Goal: Communication & Community: Answer question/provide support

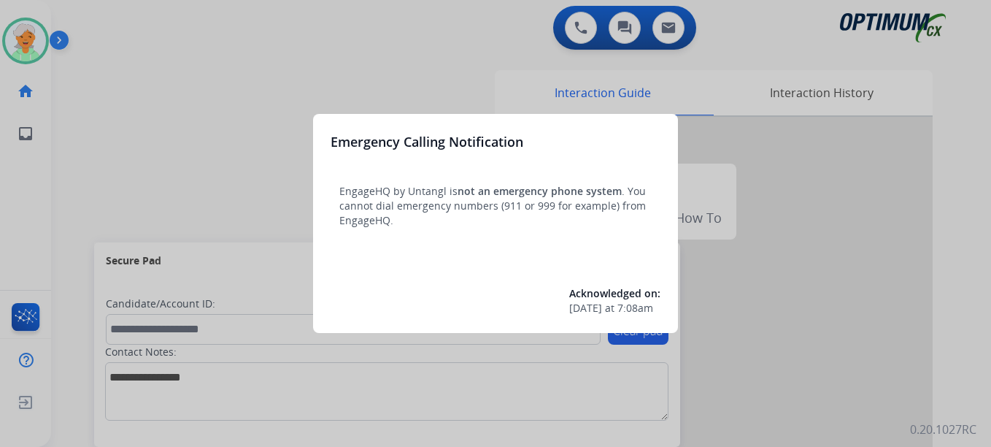
click at [385, 252] on div "Emergency Calling Notification EngageHQ by Untangl is not an emergency phone sy…" at bounding box center [495, 223] width 365 height 219
click at [245, 138] on div at bounding box center [495, 223] width 991 height 447
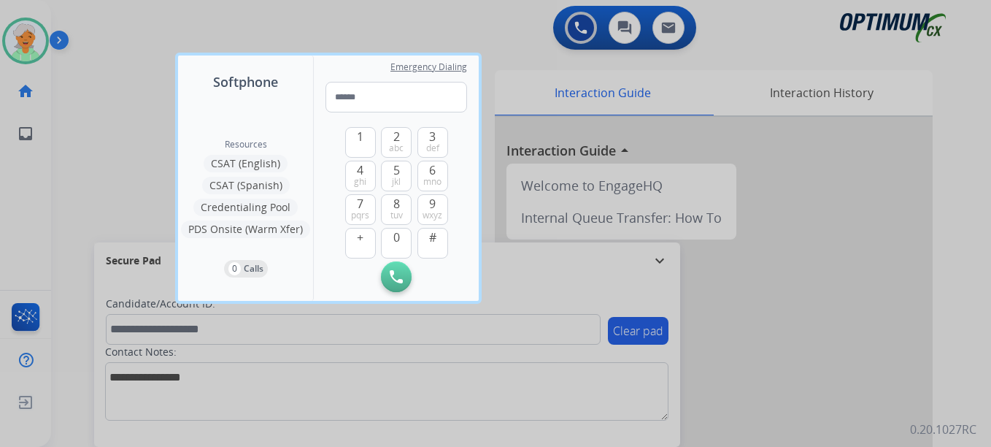
click at [34, 42] on div at bounding box center [495, 223] width 991 height 447
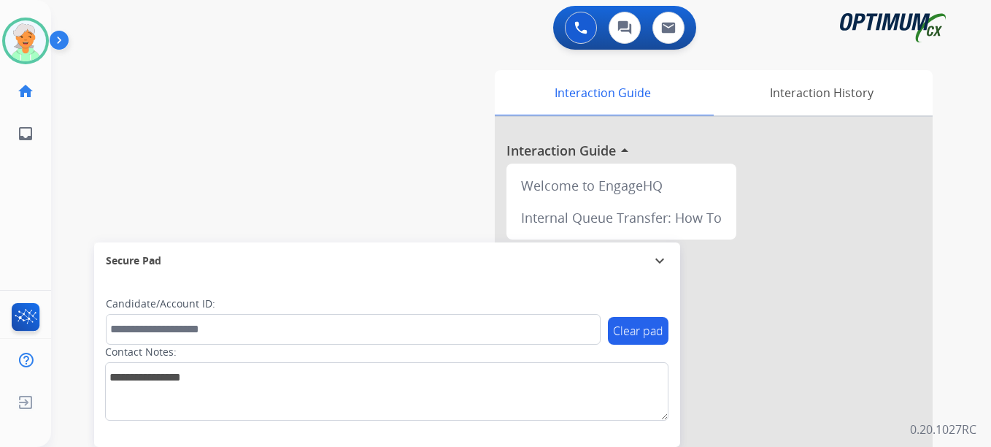
click at [34, 42] on img at bounding box center [25, 40] width 41 height 41
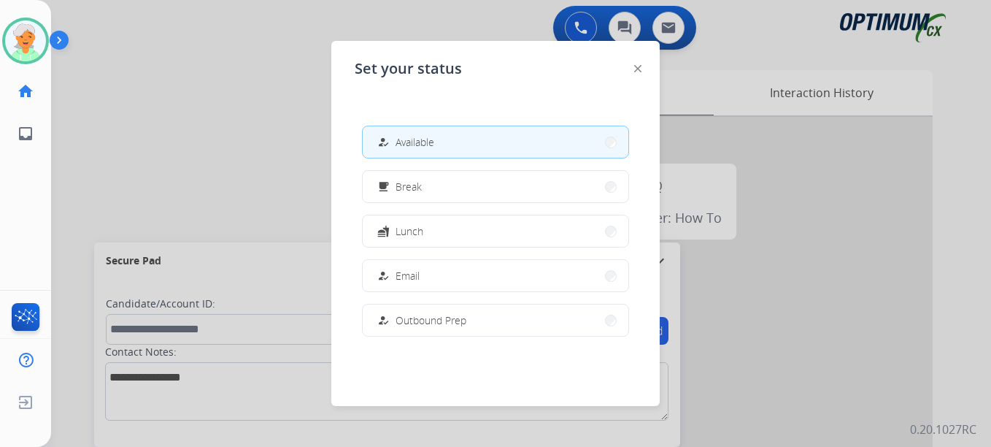
click at [145, 146] on div at bounding box center [495, 223] width 991 height 447
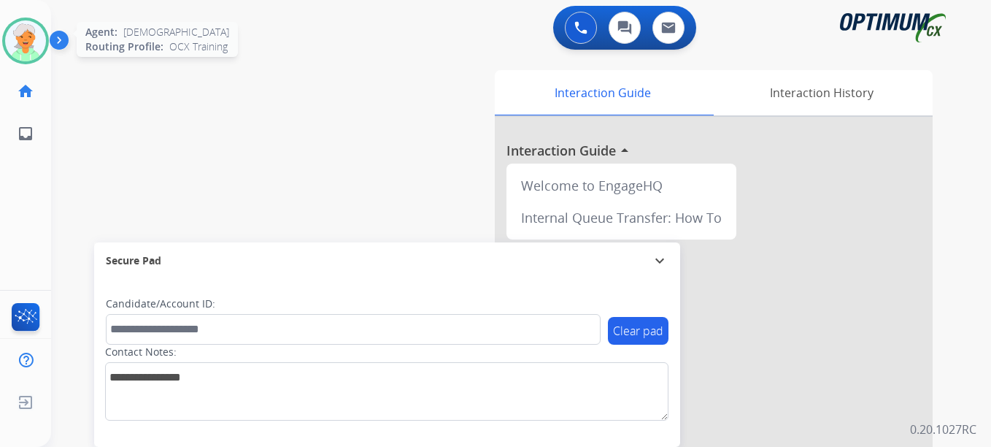
click at [32, 42] on img at bounding box center [25, 40] width 41 height 41
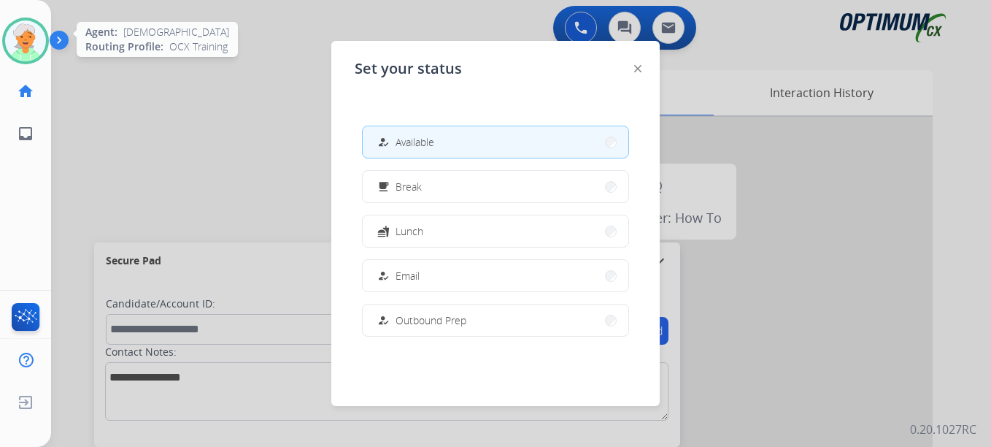
click at [32, 42] on img at bounding box center [25, 40] width 41 height 41
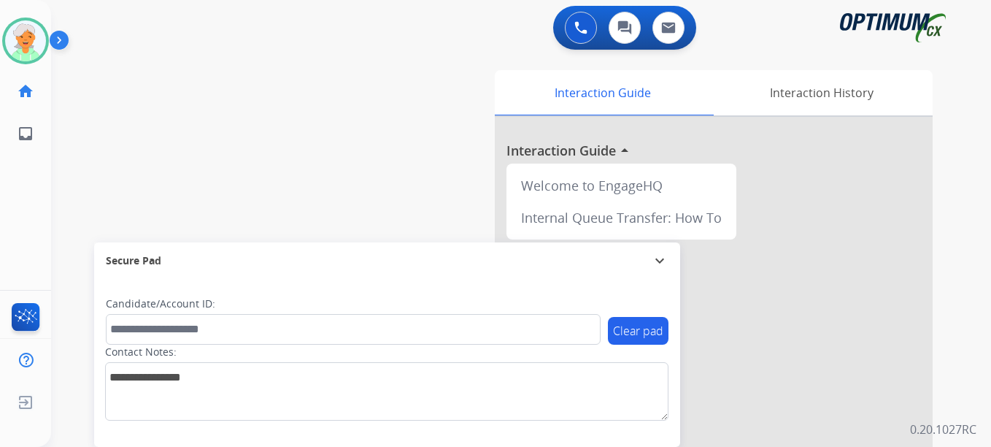
click at [43, 196] on div "Christi Available Edit Avatar Agent: [PERSON_NAME] Profile: OCX Training home H…" at bounding box center [25, 223] width 51 height 447
click at [33, 54] on img at bounding box center [25, 40] width 41 height 41
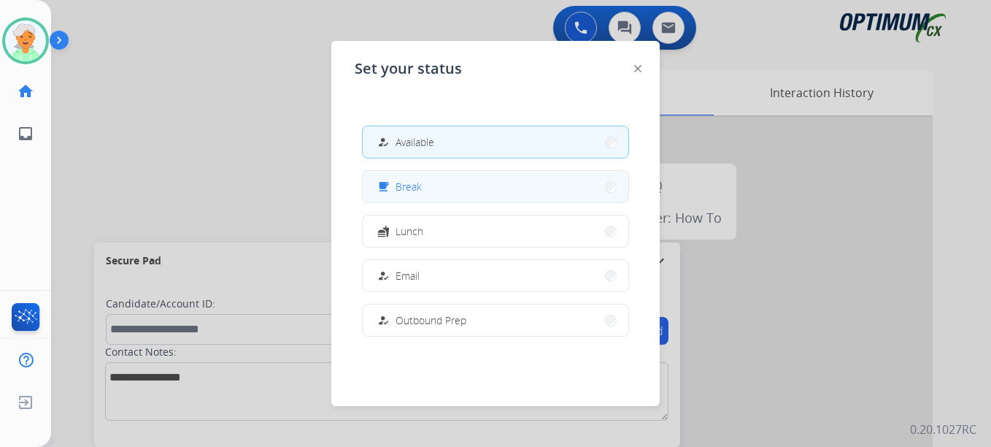
click at [450, 191] on button "free_breakfast Break" at bounding box center [496, 186] width 266 height 31
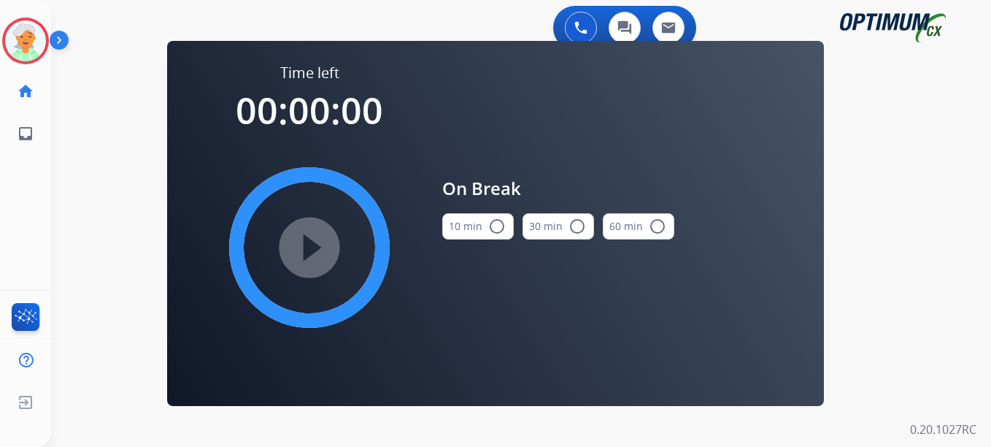
click at [497, 225] on mat-icon "radio_button_unchecked" at bounding box center [497, 227] width 18 height 18
click at [318, 239] on mat-icon "play_circle_filled" at bounding box center [310, 248] width 18 height 18
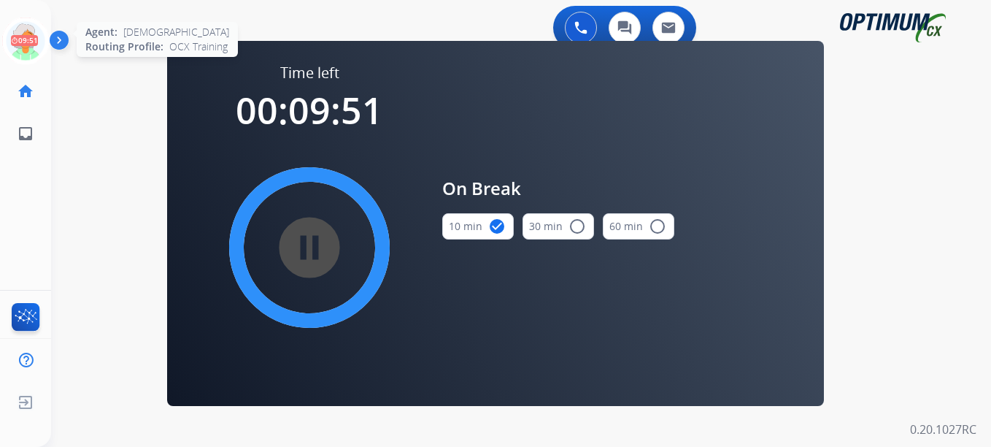
click at [31, 45] on icon at bounding box center [25, 41] width 47 height 47
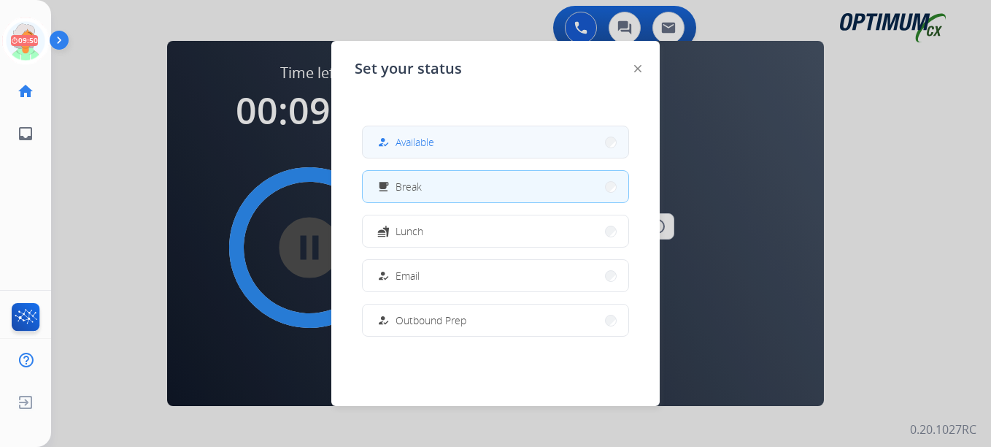
click at [421, 135] on span "Available" at bounding box center [415, 141] width 39 height 15
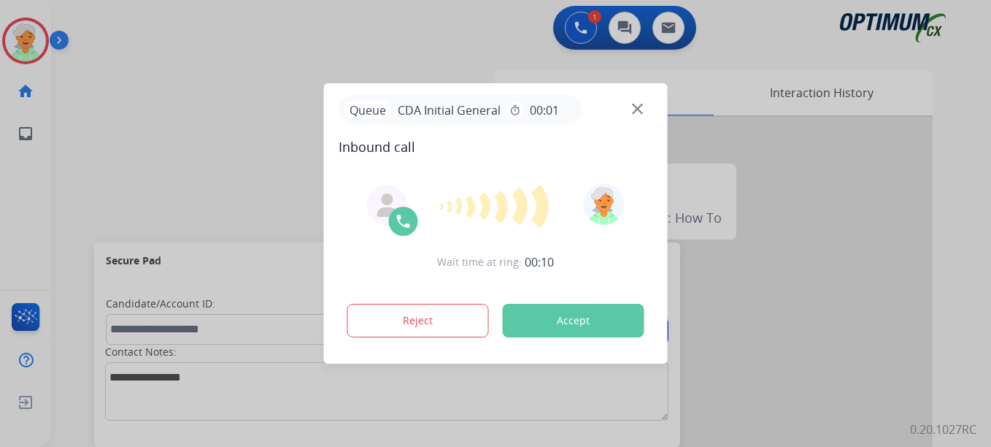
click at [564, 347] on div "Wait time at ring: 00:10 Reject Accept" at bounding box center [496, 262] width 315 height 180
click at [563, 333] on button "Accept" at bounding box center [574, 321] width 142 height 34
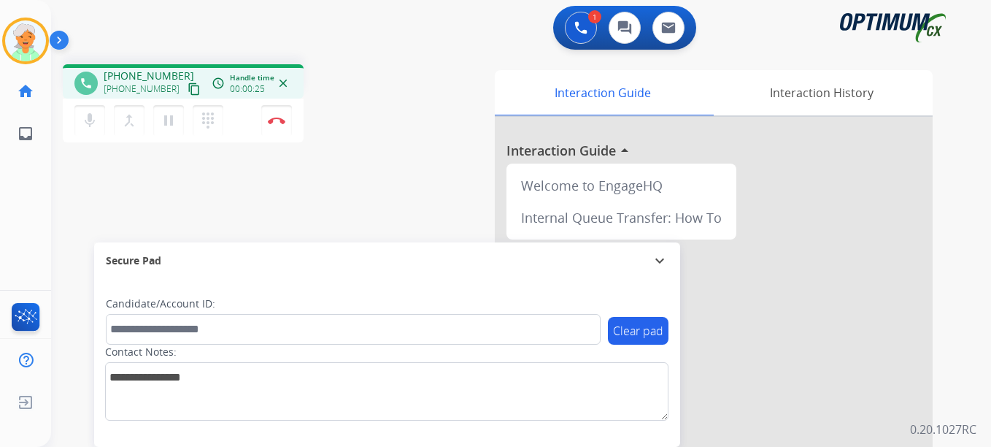
click at [188, 90] on mat-icon "content_copy" at bounding box center [194, 88] width 13 height 13
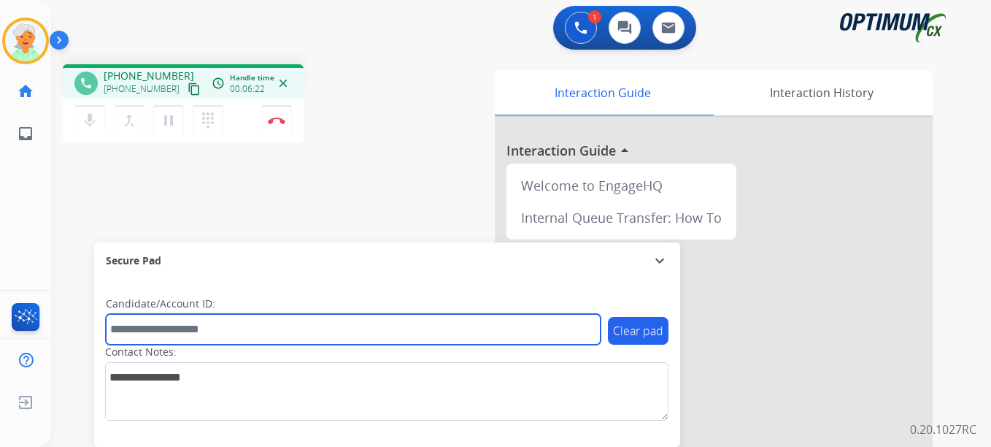
click at [151, 331] on input "text" at bounding box center [353, 329] width 495 height 31
paste input "*********"
type input "*********"
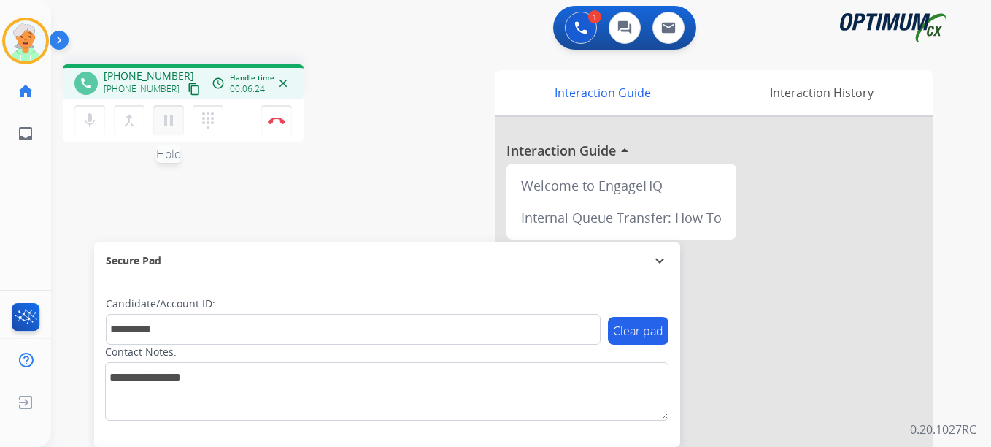
click at [166, 115] on mat-icon "pause" at bounding box center [169, 121] width 18 height 18
click at [272, 125] on button "Disconnect" at bounding box center [276, 120] width 31 height 31
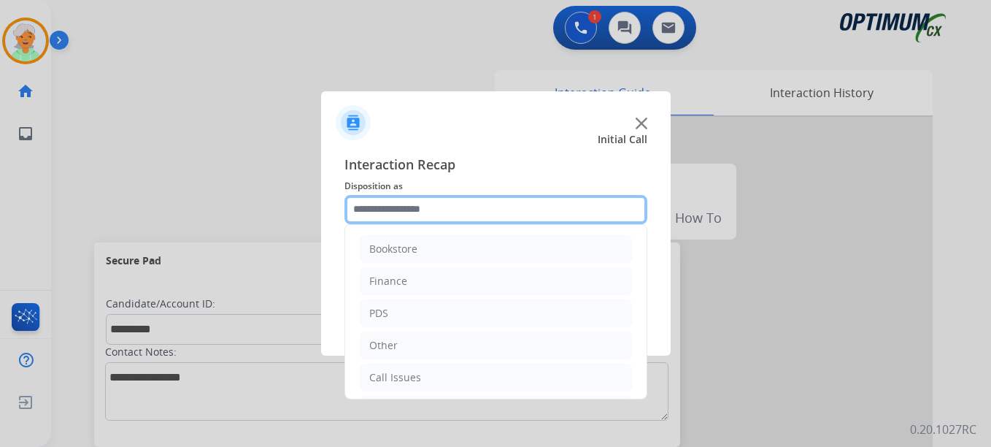
click at [367, 204] on input "text" at bounding box center [496, 209] width 303 height 29
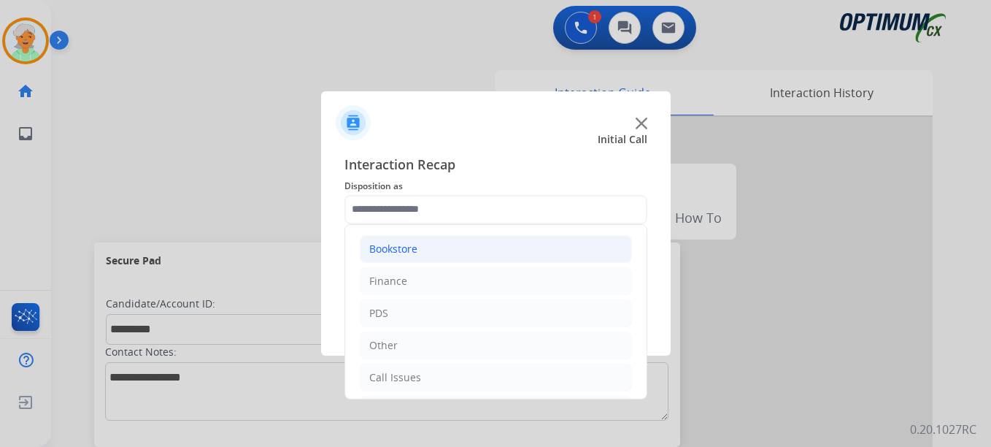
click at [418, 247] on li "Bookstore" at bounding box center [496, 249] width 272 height 28
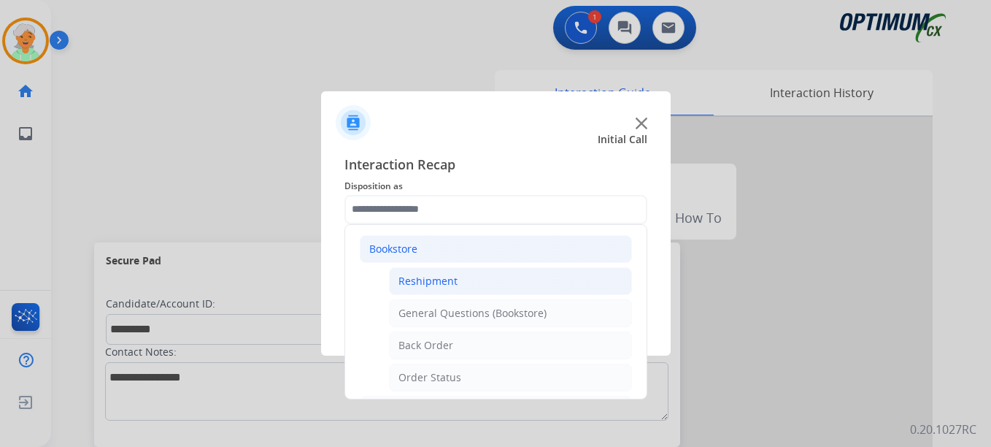
click at [434, 281] on div "Reshipment" at bounding box center [428, 281] width 59 height 15
type input "**********"
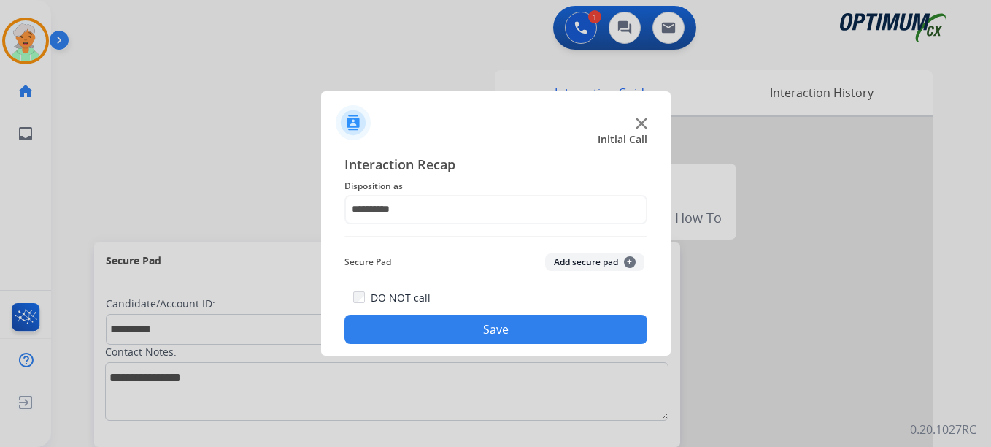
click at [438, 320] on button "Save" at bounding box center [496, 329] width 303 height 29
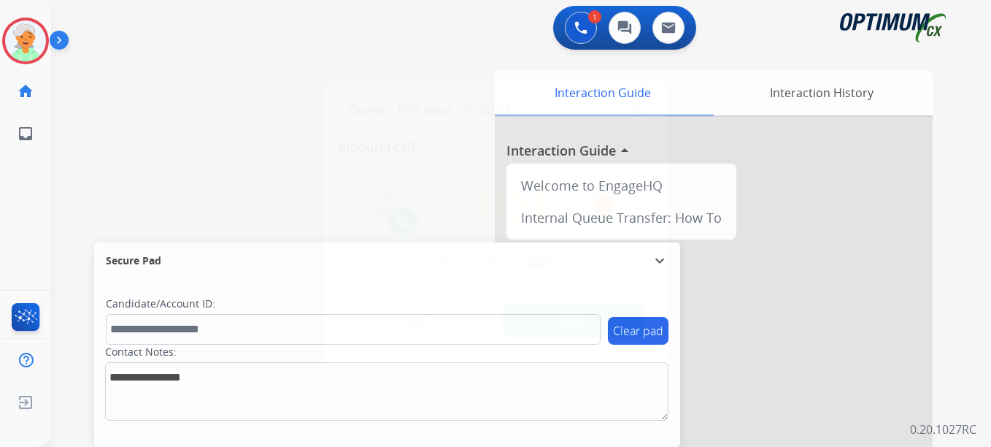
drag, startPoint x: 45, startPoint y: 207, endPoint x: 50, endPoint y: 215, distance: 8.5
click at [45, 208] on div at bounding box center [495, 223] width 991 height 447
click at [535, 320] on button "Accept" at bounding box center [574, 321] width 142 height 34
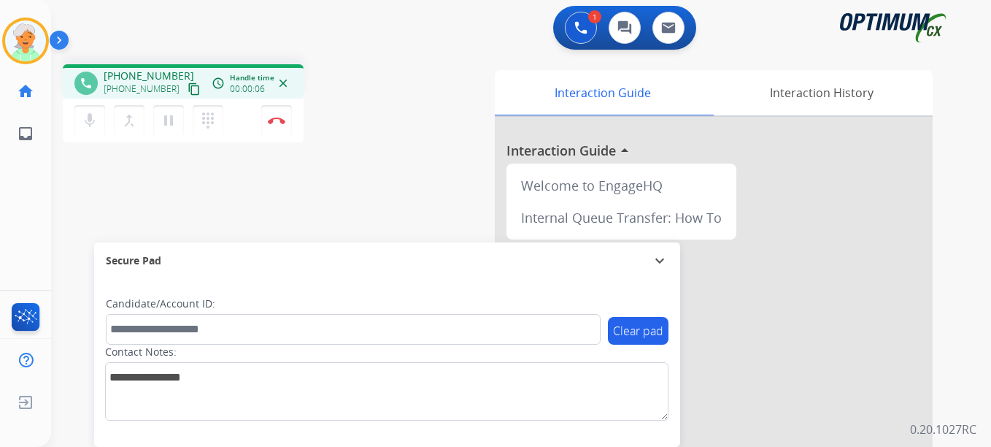
click at [188, 92] on mat-icon "content_copy" at bounding box center [194, 88] width 13 height 13
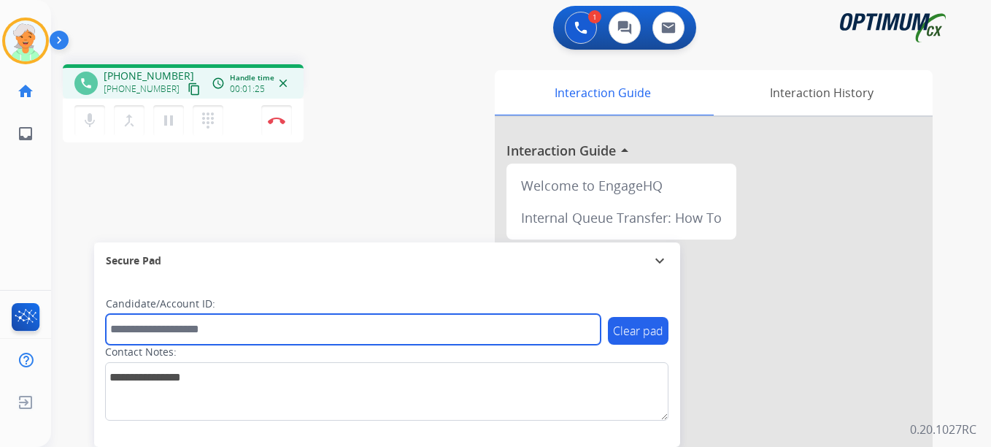
click at [161, 332] on input "text" at bounding box center [353, 329] width 495 height 31
paste input "*********"
type input "*********"
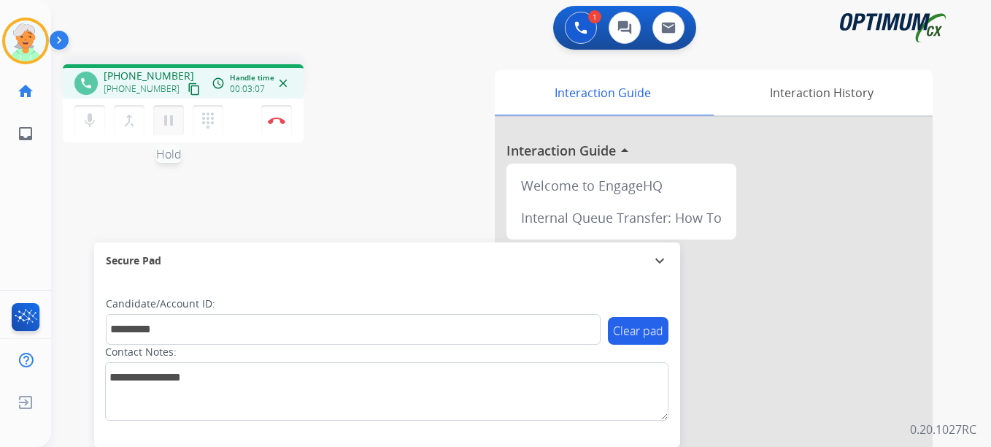
click at [173, 125] on mat-icon "pause" at bounding box center [169, 121] width 18 height 18
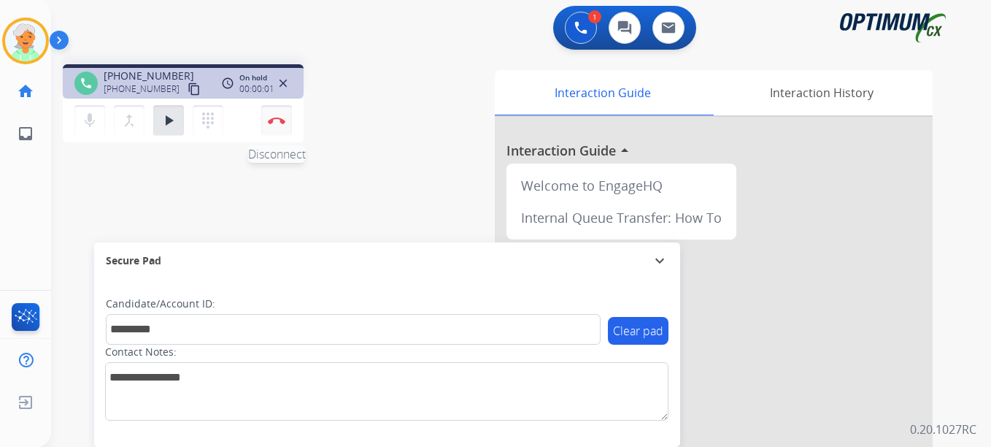
click at [289, 123] on button "Disconnect" at bounding box center [276, 120] width 31 height 31
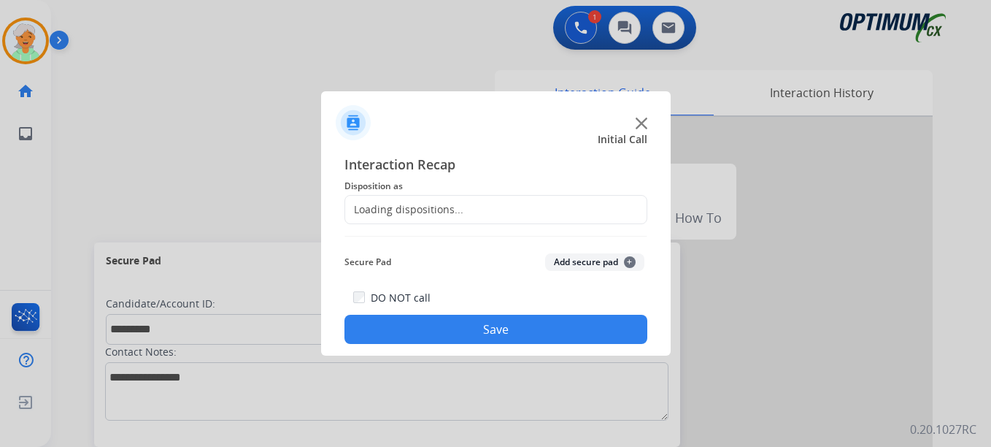
click at [437, 203] on div "Loading dispositions..." at bounding box center [404, 209] width 118 height 15
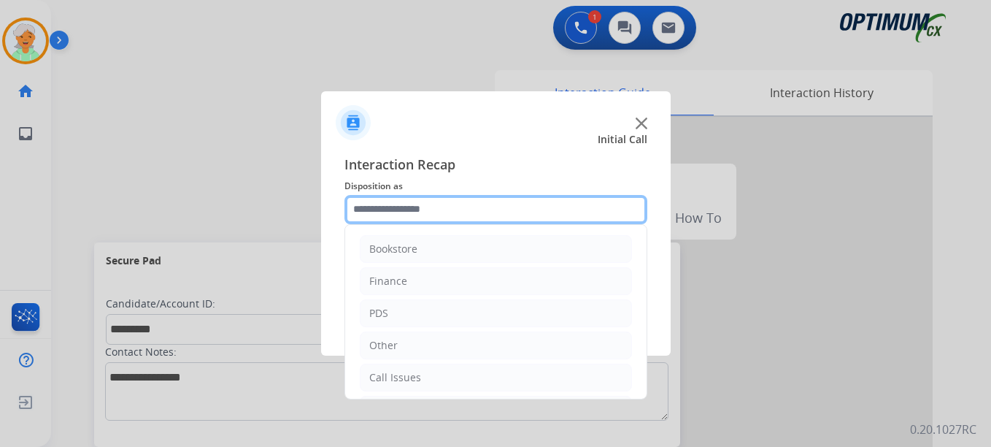
click at [429, 215] on input "text" at bounding box center [496, 209] width 303 height 29
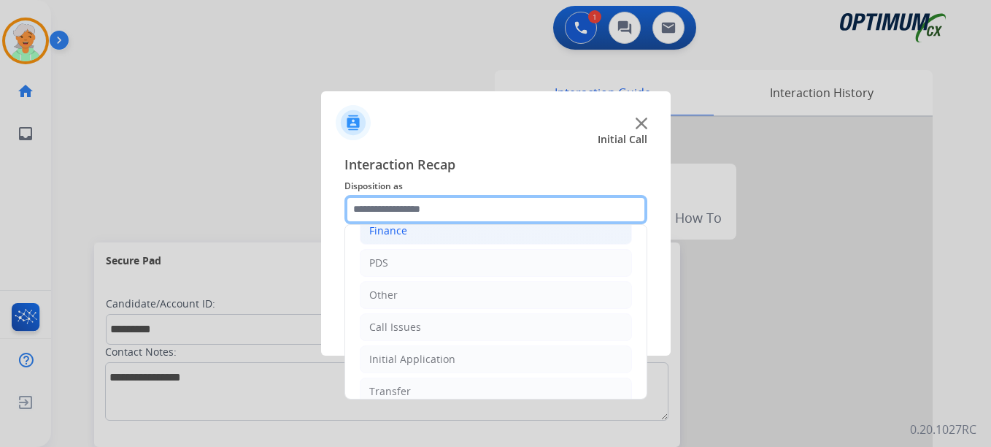
scroll to position [73, 0]
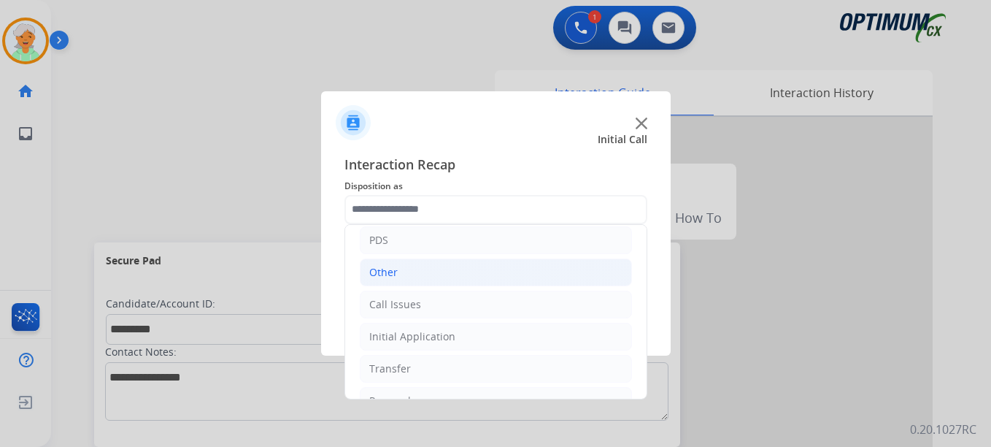
click at [407, 259] on li "Other" at bounding box center [496, 272] width 272 height 28
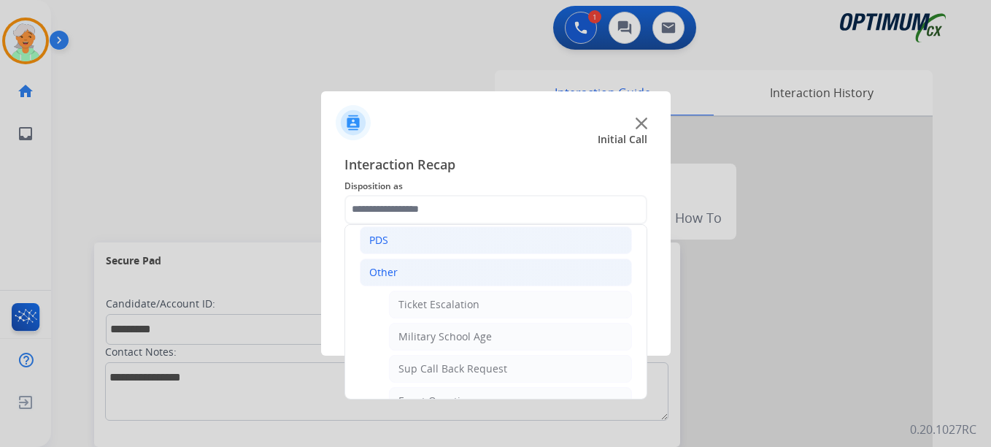
click at [406, 247] on li "PDS" at bounding box center [496, 240] width 272 height 28
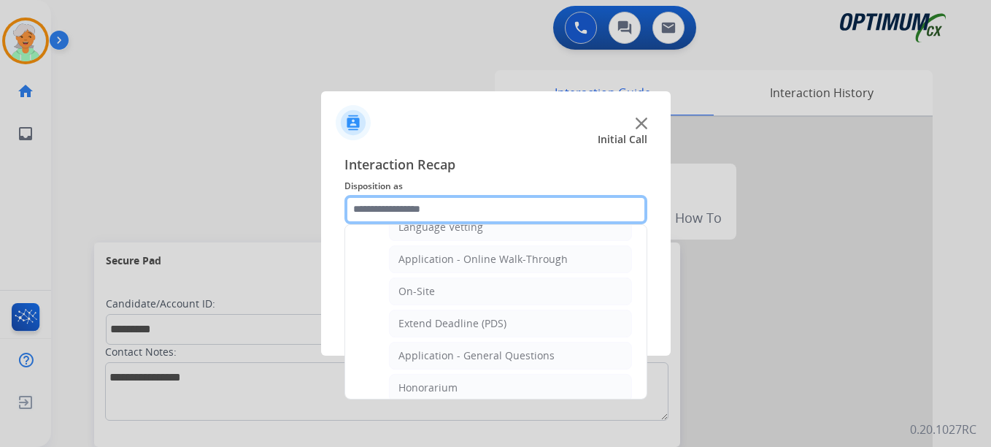
scroll to position [365, 0]
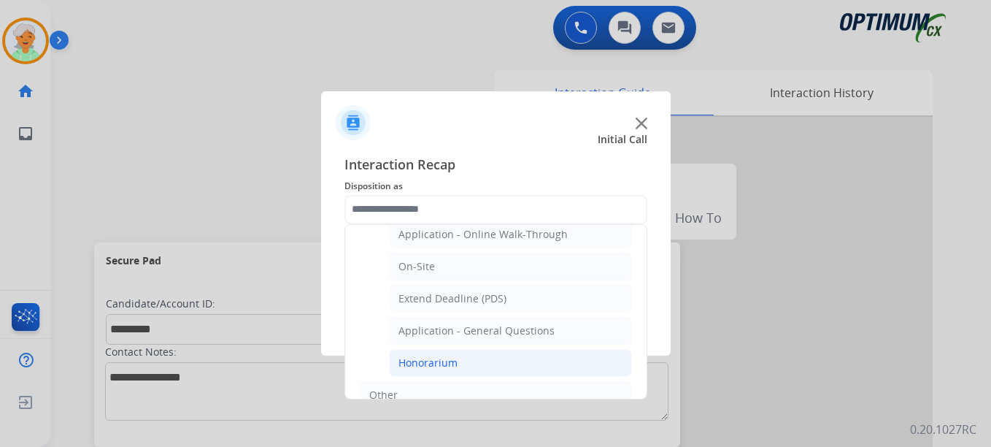
click at [429, 361] on div "Honorarium" at bounding box center [428, 363] width 59 height 15
type input "**********"
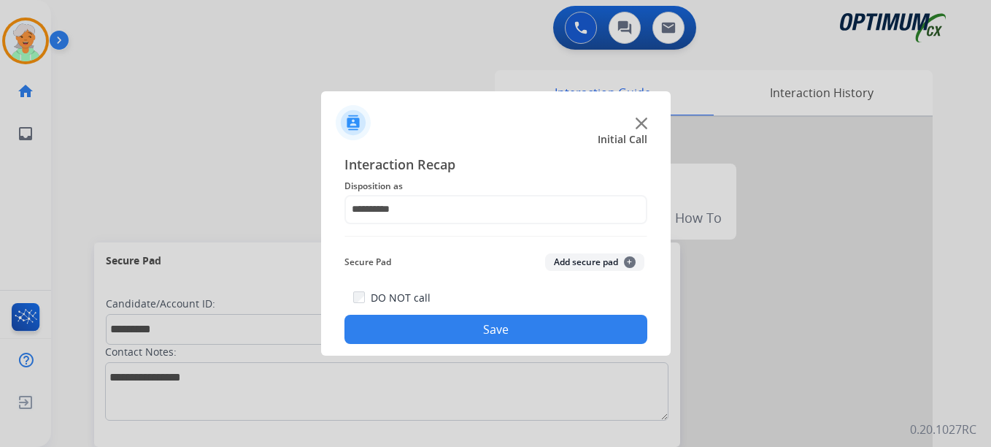
click at [454, 336] on button "Save" at bounding box center [496, 329] width 303 height 29
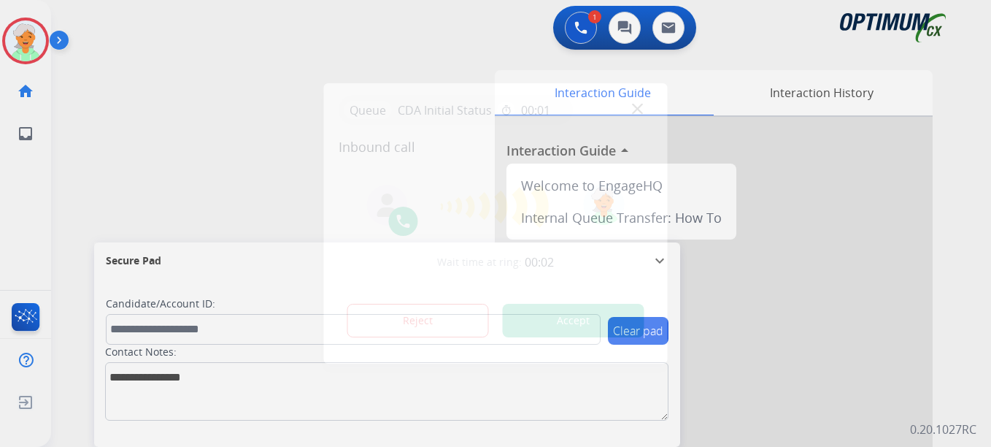
click at [50, 233] on div at bounding box center [495, 223] width 991 height 447
click at [537, 310] on button "Accept" at bounding box center [574, 321] width 142 height 34
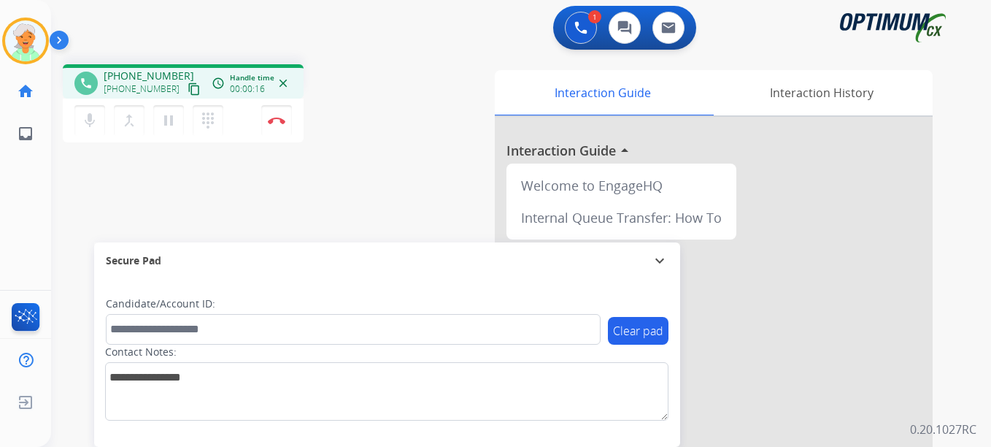
click at [188, 88] on mat-icon "content_copy" at bounding box center [194, 88] width 13 height 13
click at [158, 126] on button "pause Hold" at bounding box center [168, 120] width 31 height 31
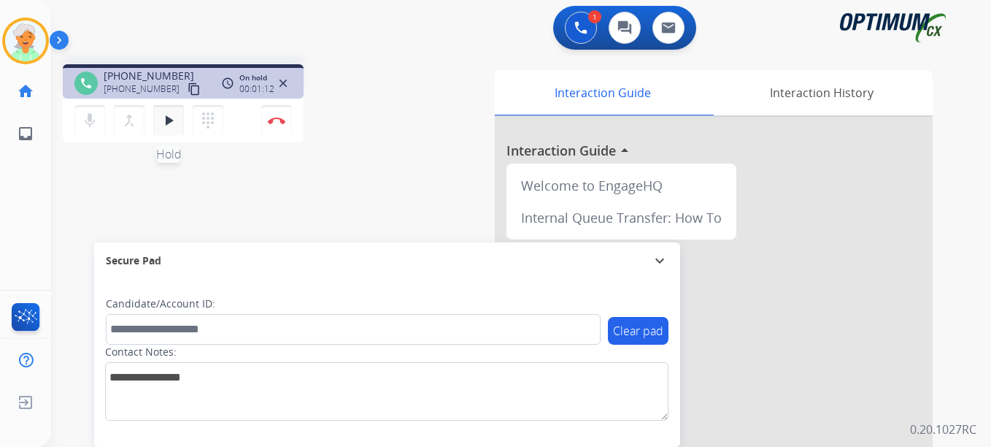
click at [174, 127] on mat-icon "play_arrow" at bounding box center [169, 121] width 18 height 18
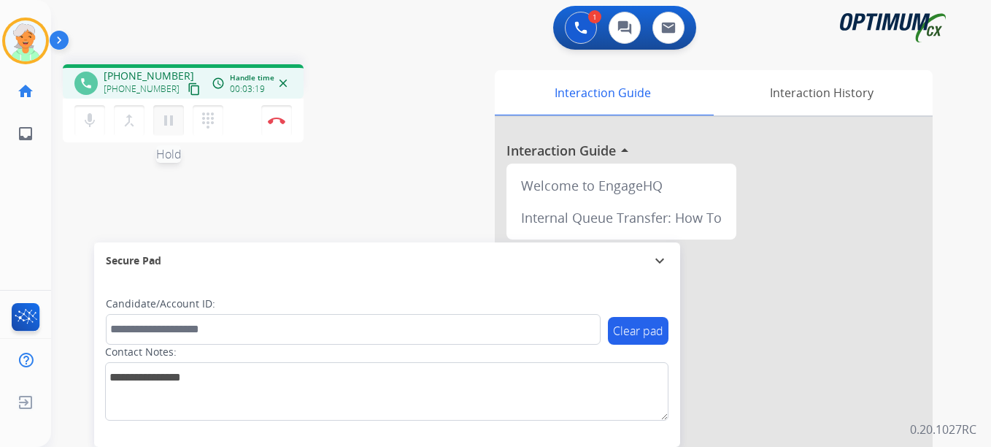
click at [166, 120] on mat-icon "pause" at bounding box center [169, 121] width 18 height 18
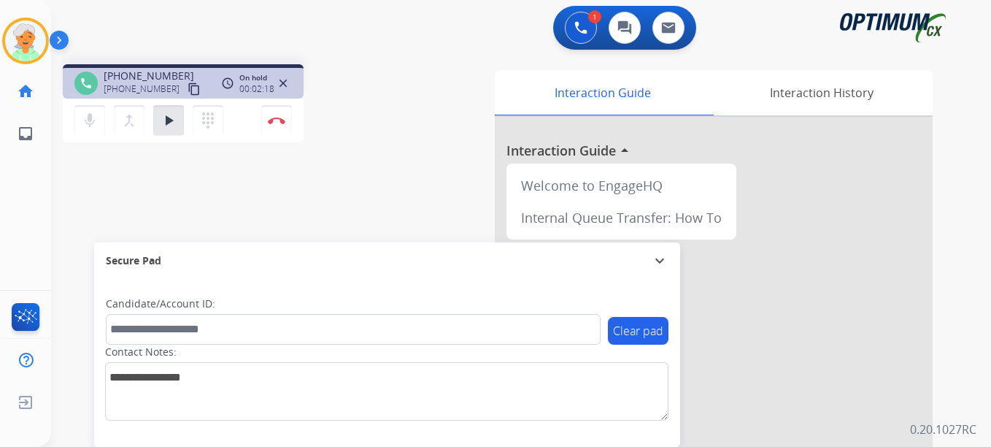
click at [39, 186] on div "Christi Busy Edit Avatar Agent: Christi Routing Profile: OCX Training home Home…" at bounding box center [25, 223] width 51 height 447
click at [169, 124] on mat-icon "play_arrow" at bounding box center [169, 121] width 18 height 18
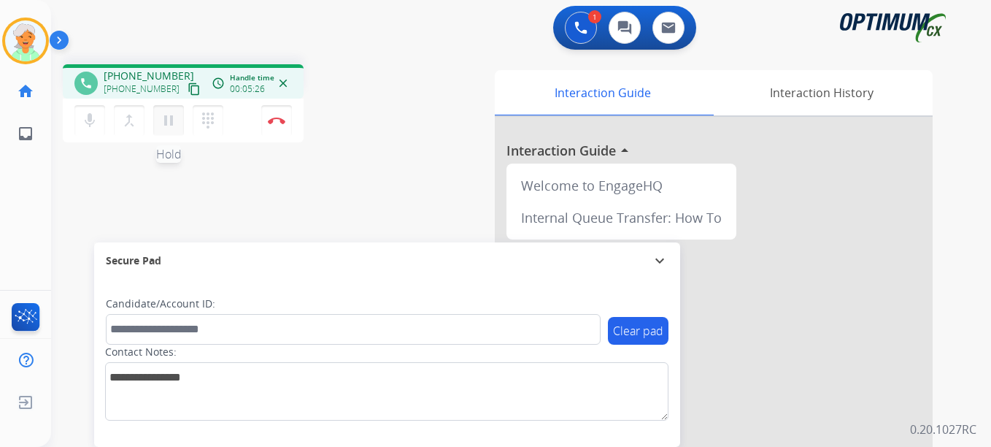
click at [157, 120] on button "pause Hold" at bounding box center [168, 120] width 31 height 31
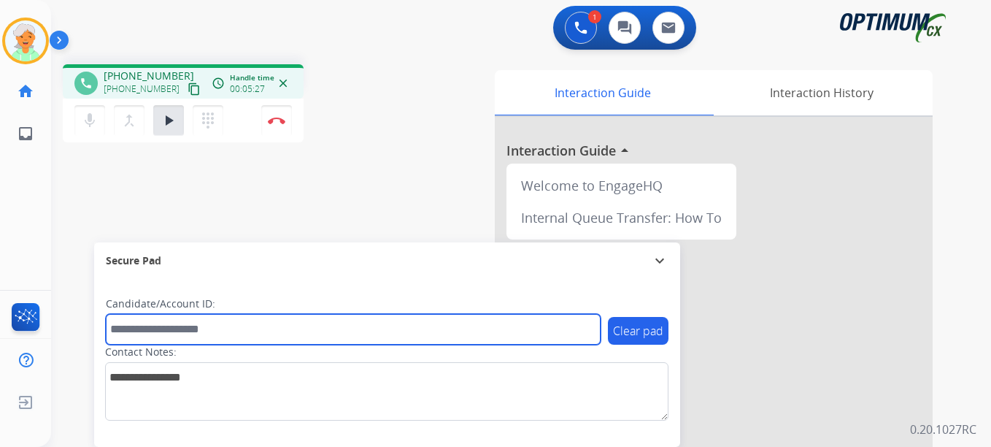
click at [152, 328] on input "text" at bounding box center [353, 329] width 495 height 31
paste input "*******"
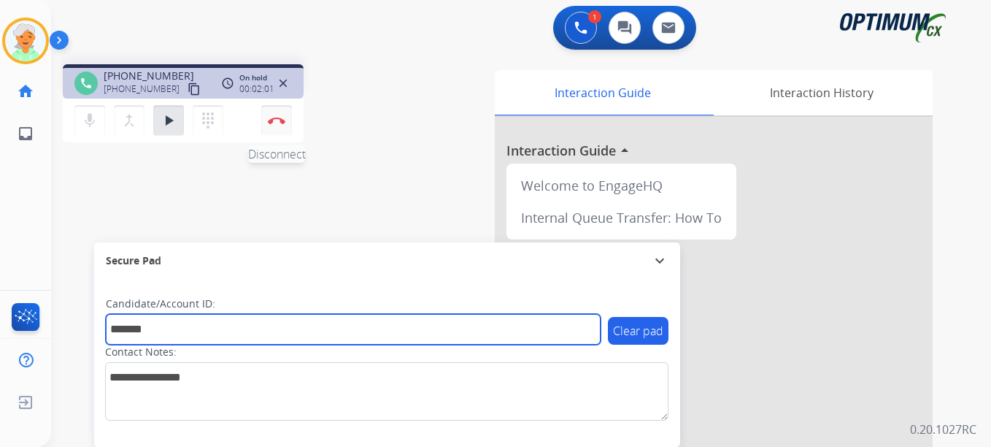
type input "*******"
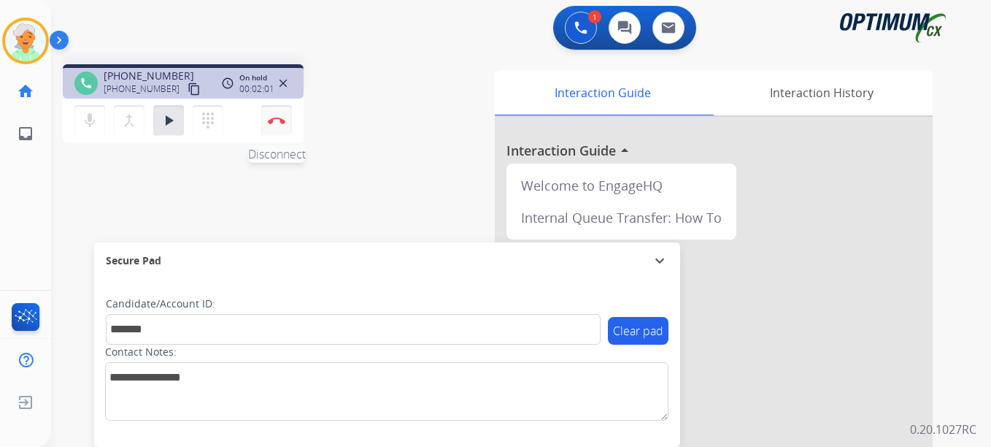
click at [279, 126] on button "Disconnect" at bounding box center [276, 120] width 31 height 31
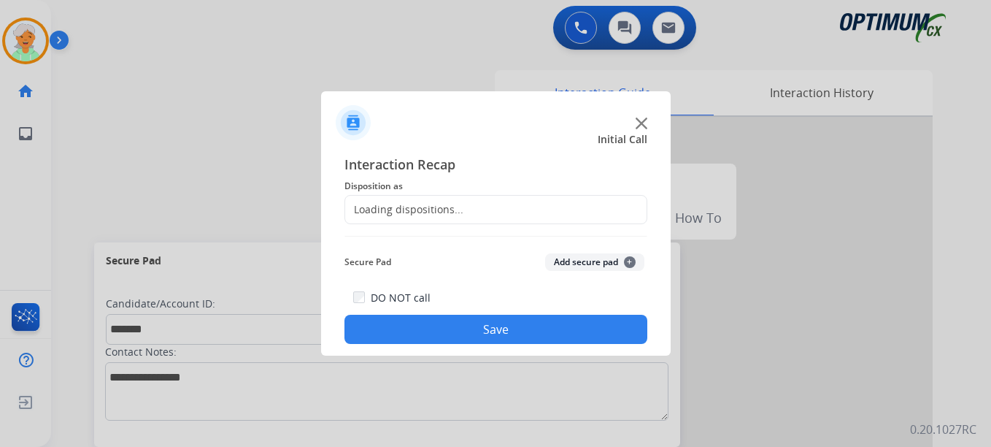
click at [426, 204] on div "Loading dispositions..." at bounding box center [404, 209] width 118 height 15
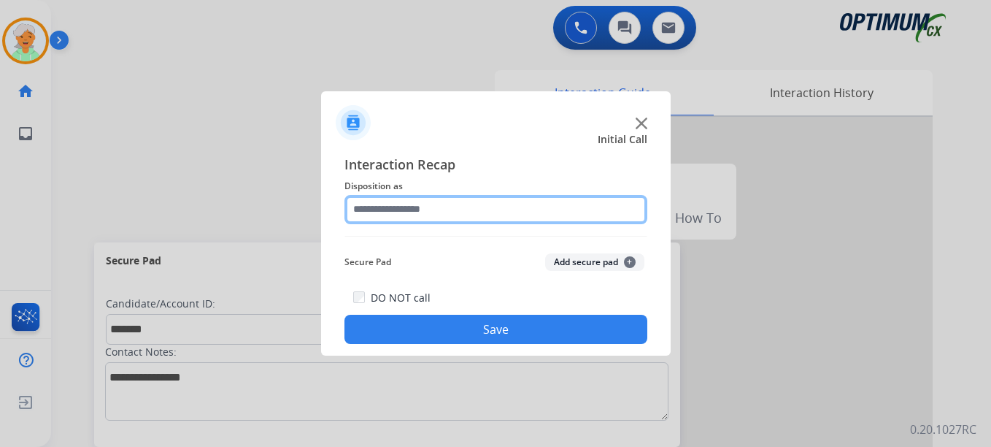
click at [415, 212] on input "text" at bounding box center [496, 209] width 303 height 29
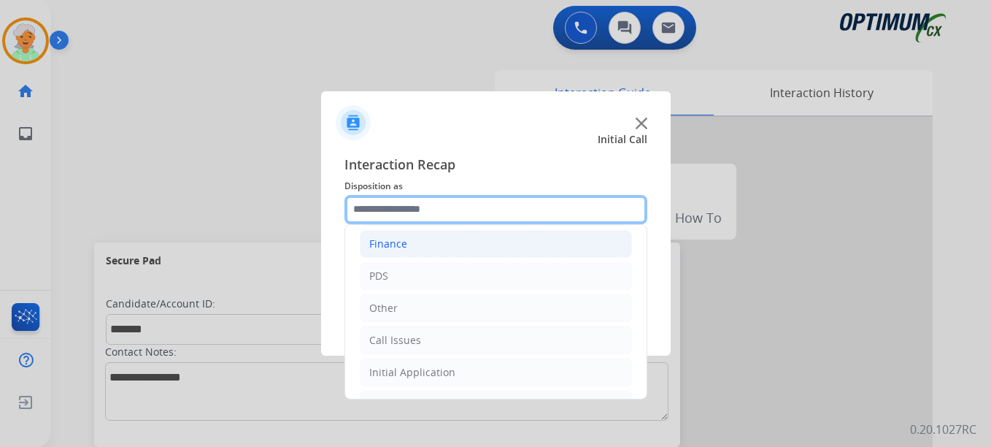
scroll to position [99, 0]
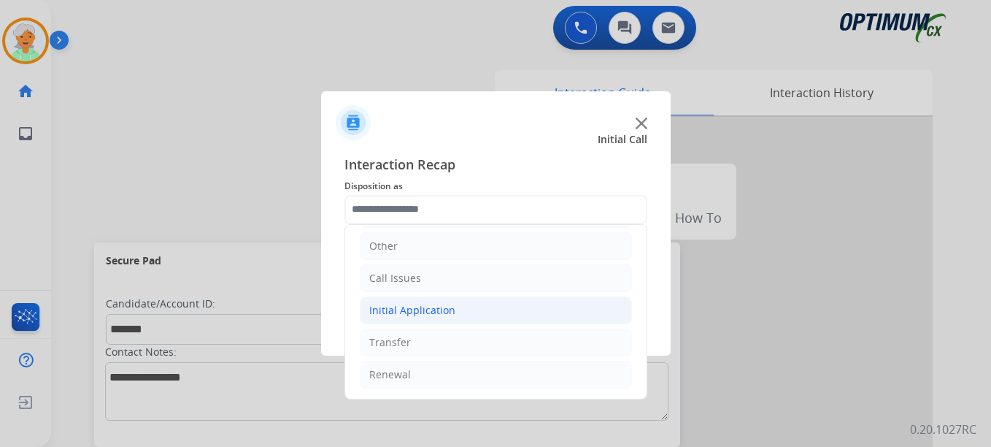
click at [401, 308] on div "Initial Application" at bounding box center [412, 310] width 86 height 15
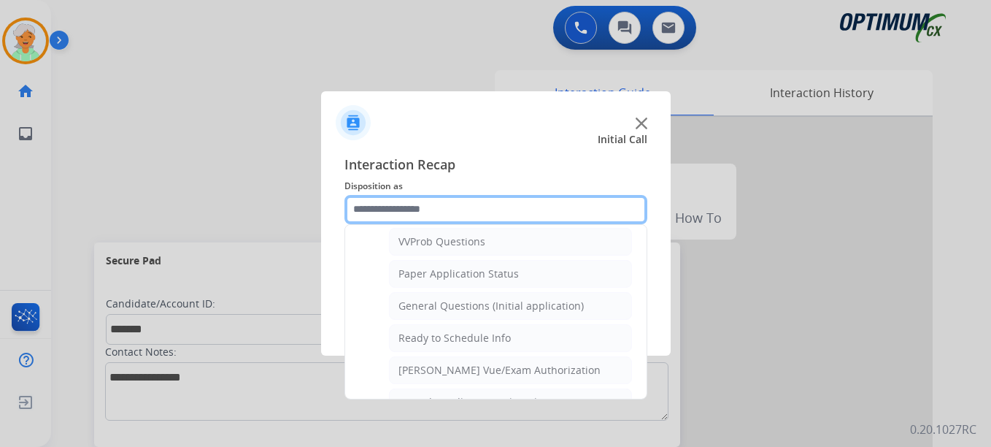
scroll to position [829, 0]
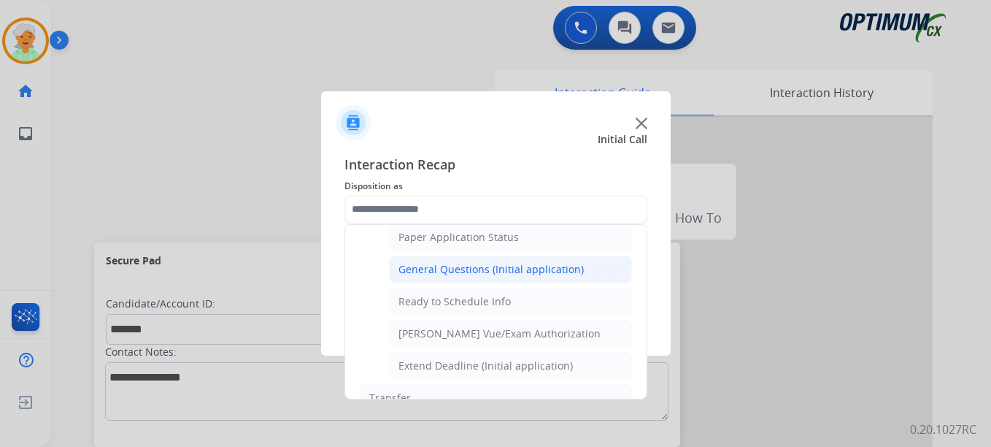
click at [441, 278] on li "General Questions (Initial application)" at bounding box center [510, 270] width 243 height 28
type input "**********"
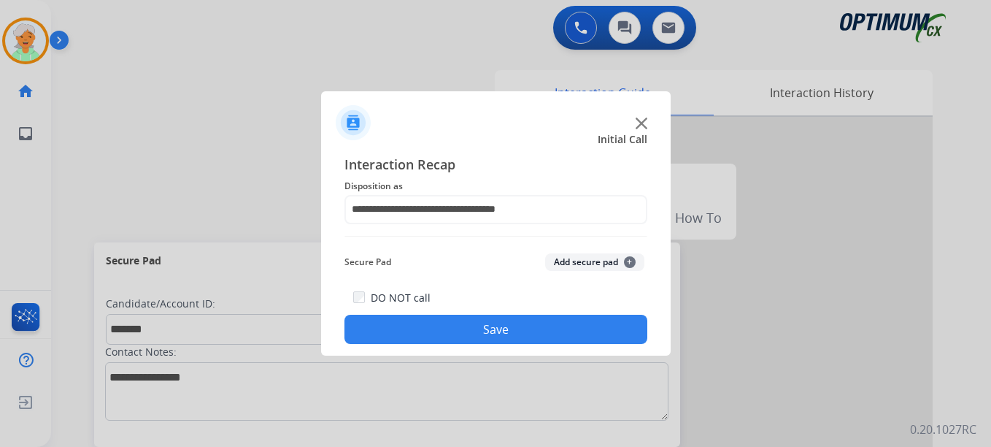
click at [446, 326] on button "Save" at bounding box center [496, 329] width 303 height 29
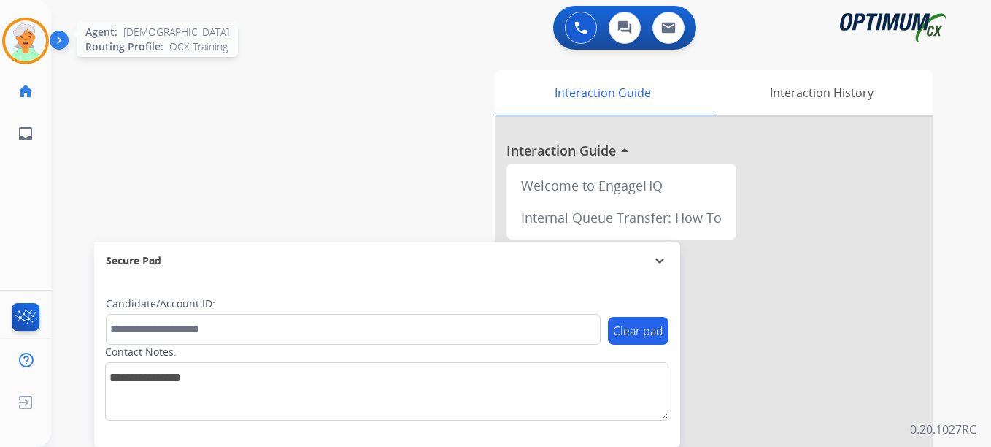
click at [34, 43] on img at bounding box center [25, 40] width 41 height 41
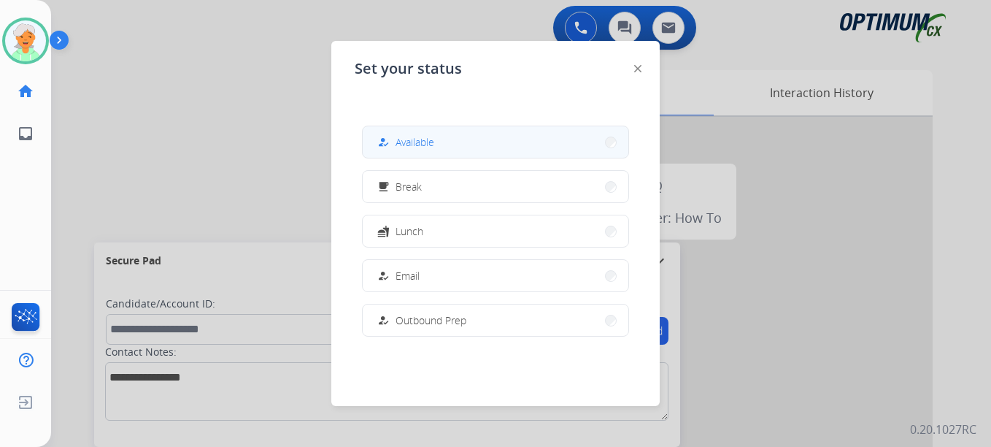
click at [417, 137] on span "Available" at bounding box center [415, 141] width 39 height 15
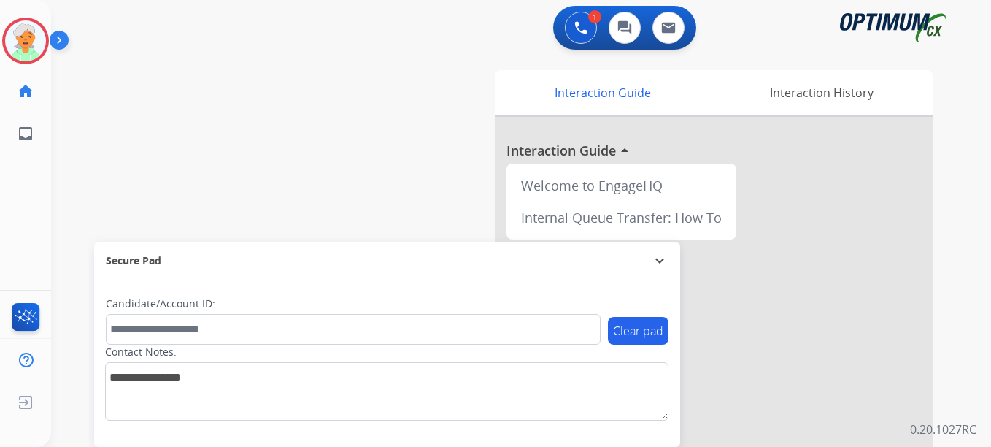
click at [537, 320] on button "Accept" at bounding box center [574, 321] width 142 height 34
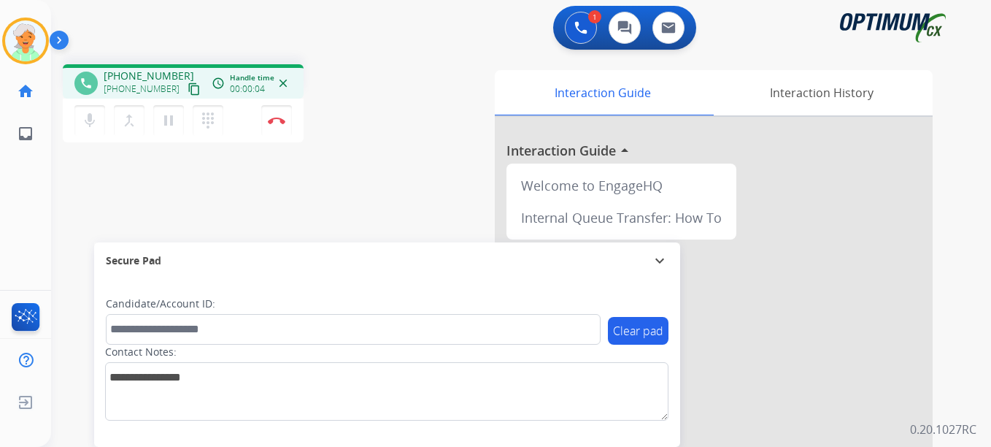
click at [188, 88] on mat-icon "content_copy" at bounding box center [194, 88] width 13 height 13
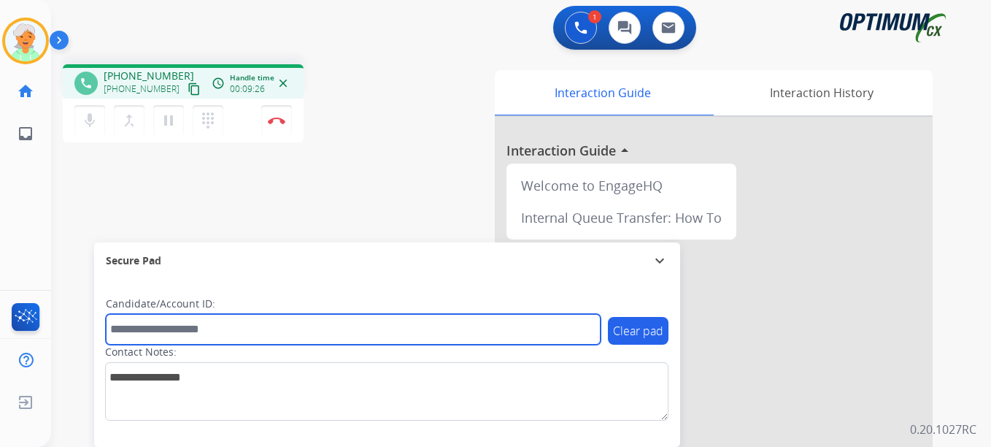
click at [136, 334] on input "text" at bounding box center [353, 329] width 495 height 31
paste input "*********"
type input "*********"
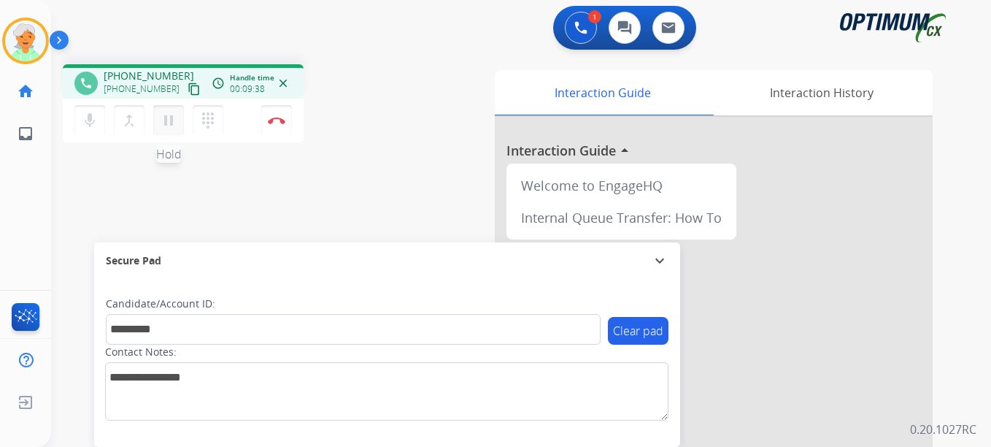
click at [168, 114] on mat-icon "pause" at bounding box center [169, 121] width 18 height 18
click at [276, 127] on button "Disconnect" at bounding box center [276, 120] width 31 height 31
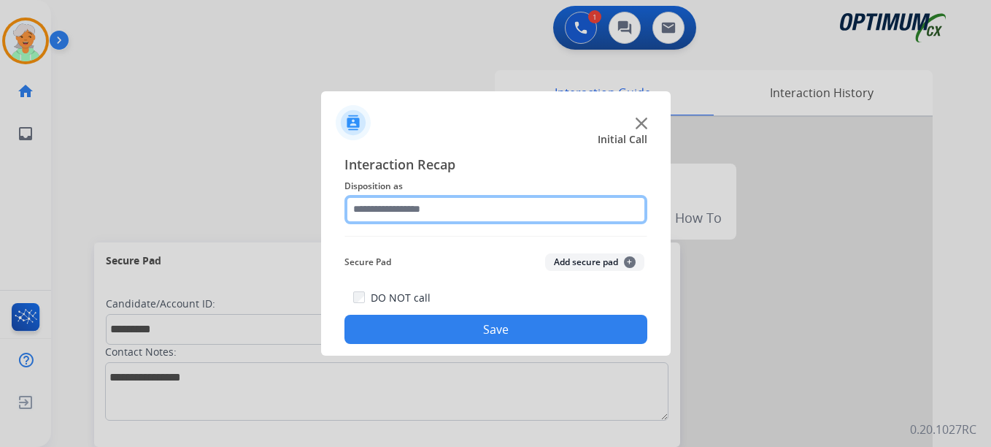
click at [427, 213] on input "text" at bounding box center [496, 209] width 303 height 29
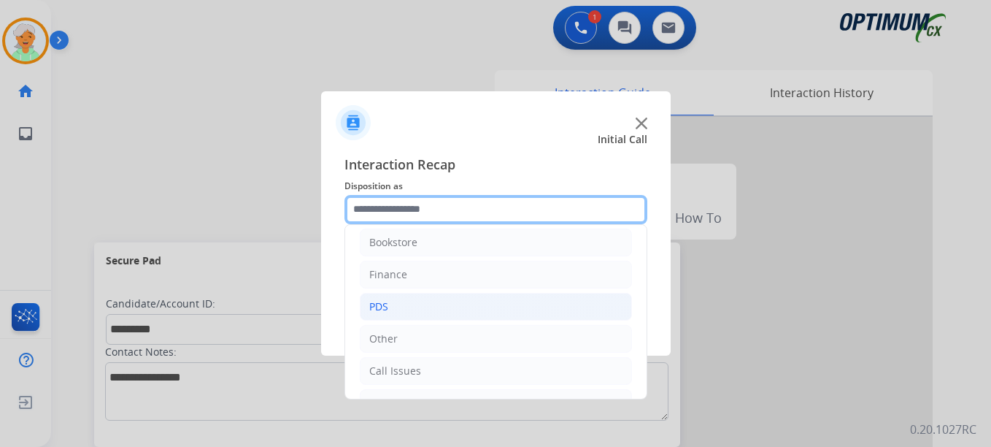
scroll to position [0, 0]
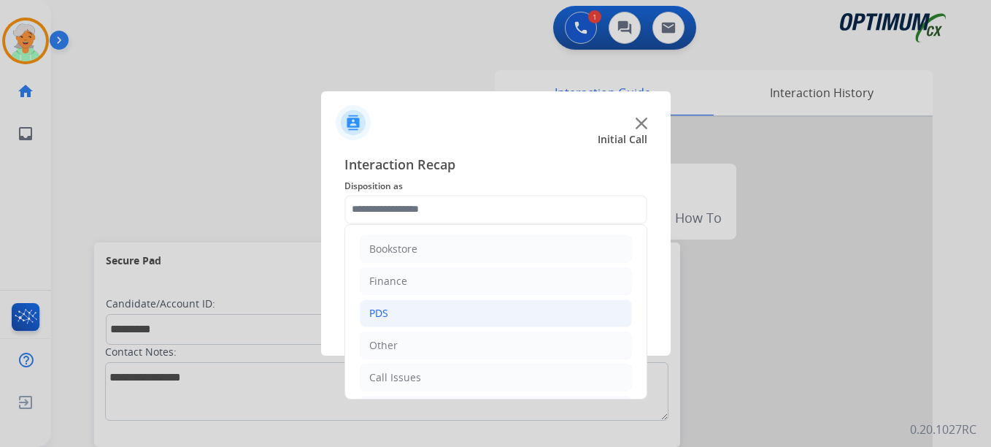
click at [417, 307] on li "PDS" at bounding box center [496, 313] width 272 height 28
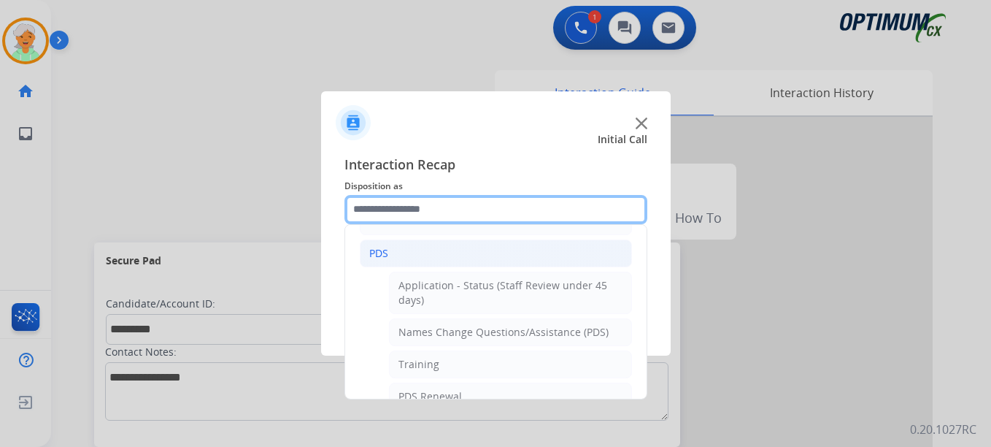
scroll to position [292, 0]
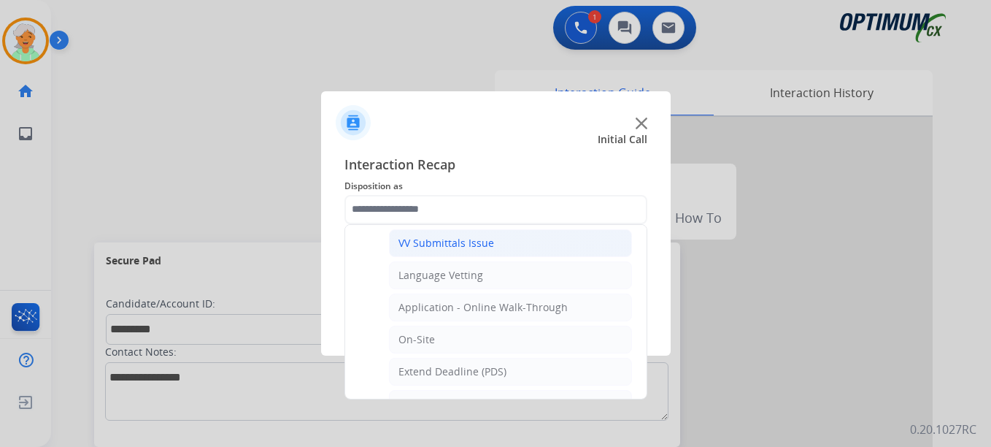
click at [431, 245] on div "VV Submittals Issue" at bounding box center [447, 243] width 96 height 15
type input "**********"
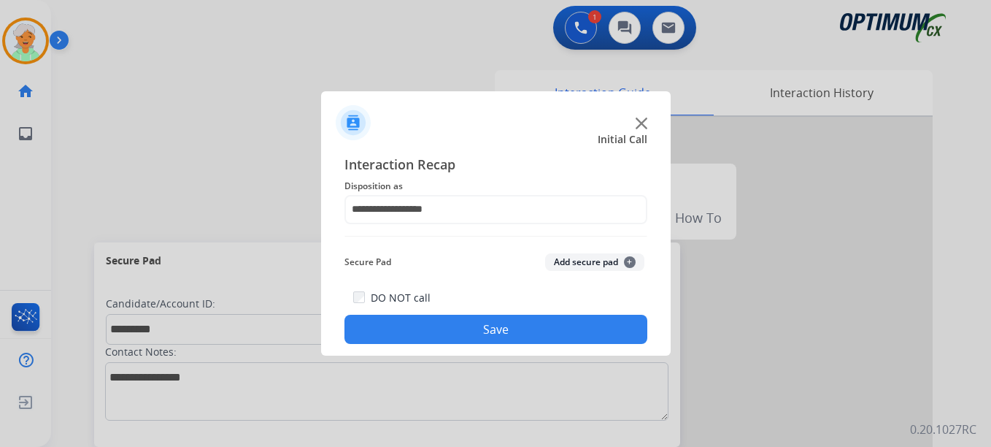
click at [468, 334] on button "Save" at bounding box center [496, 329] width 303 height 29
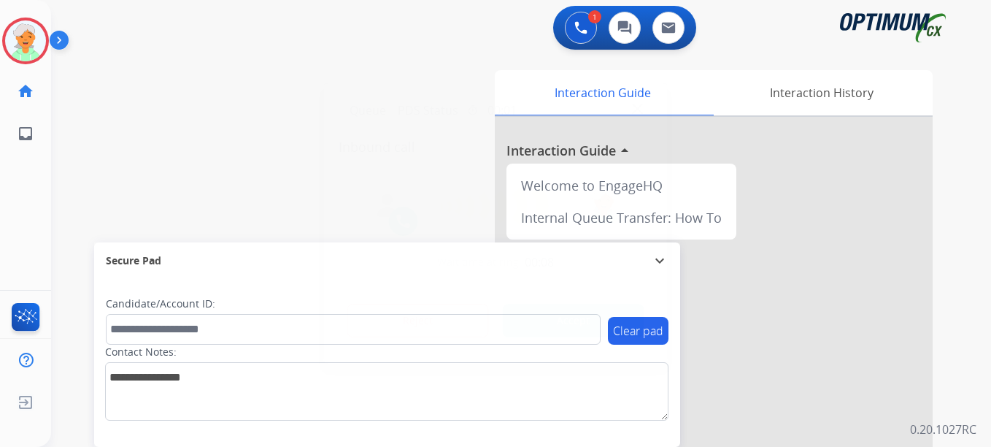
click at [548, 322] on button "Accept" at bounding box center [574, 321] width 142 height 34
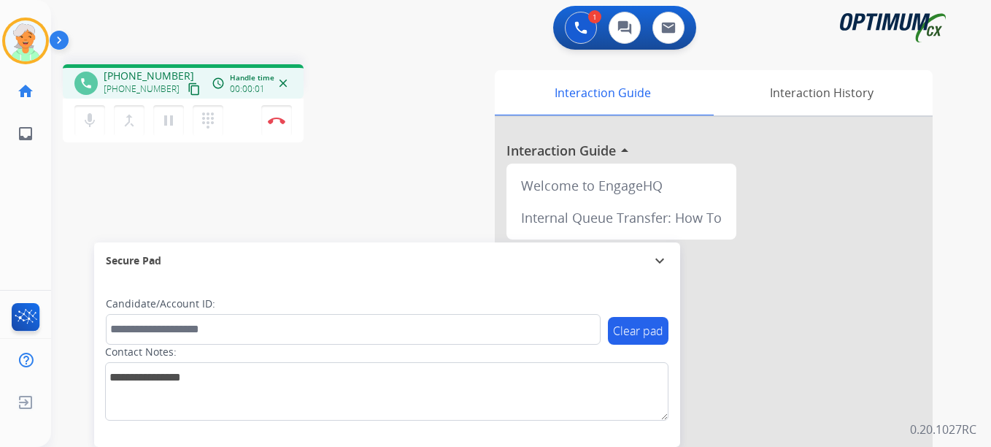
click at [188, 87] on mat-icon "content_copy" at bounding box center [194, 88] width 13 height 13
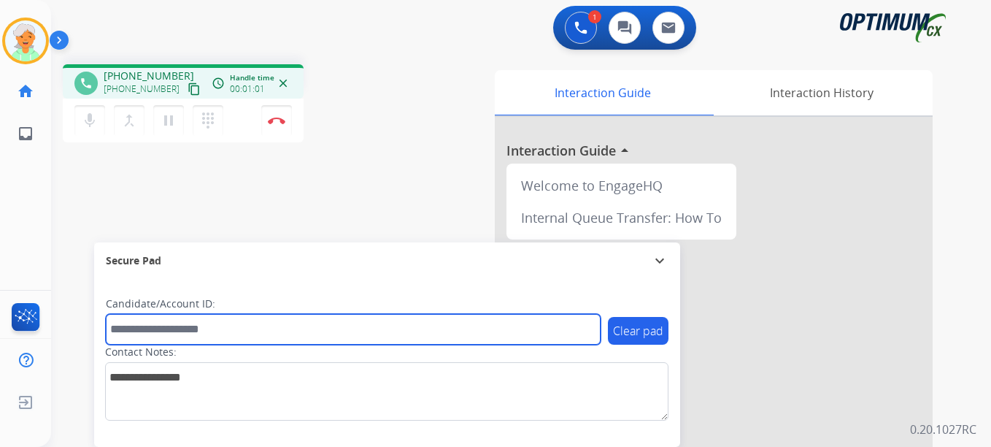
click at [177, 321] on input "text" at bounding box center [353, 329] width 495 height 31
paste input "*******"
type input "*******"
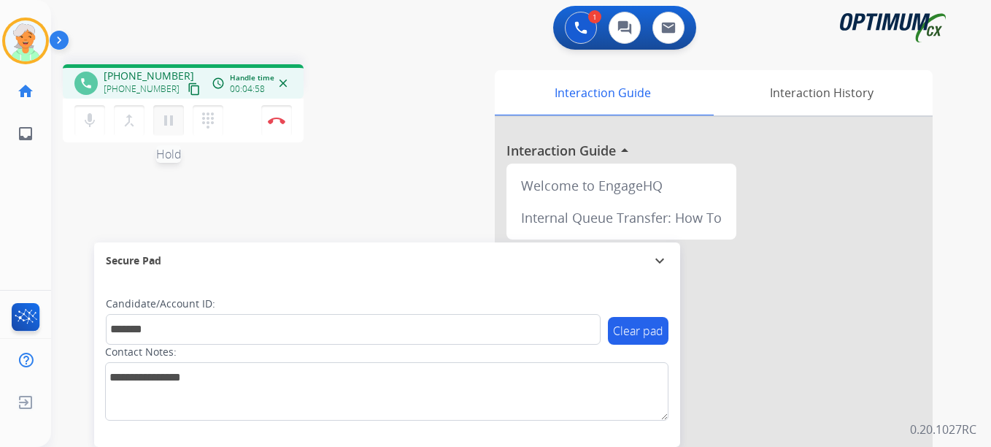
click at [168, 123] on mat-icon "pause" at bounding box center [169, 121] width 18 height 18
click at [283, 126] on button "Disconnect" at bounding box center [276, 120] width 31 height 31
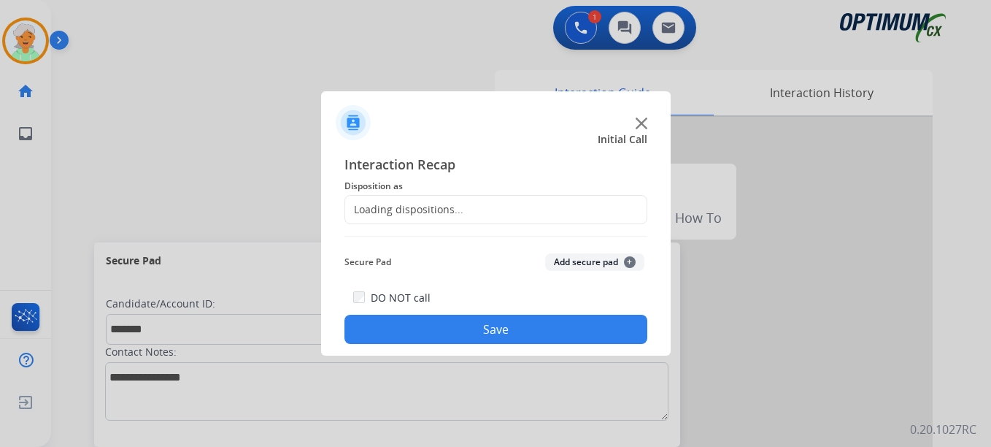
click at [391, 204] on div "Loading dispositions..." at bounding box center [404, 209] width 118 height 15
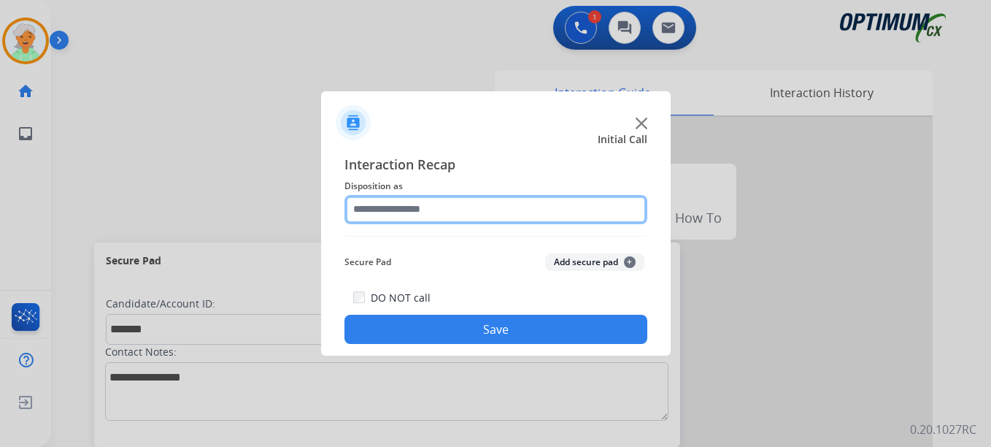
click at [405, 203] on input "text" at bounding box center [496, 209] width 303 height 29
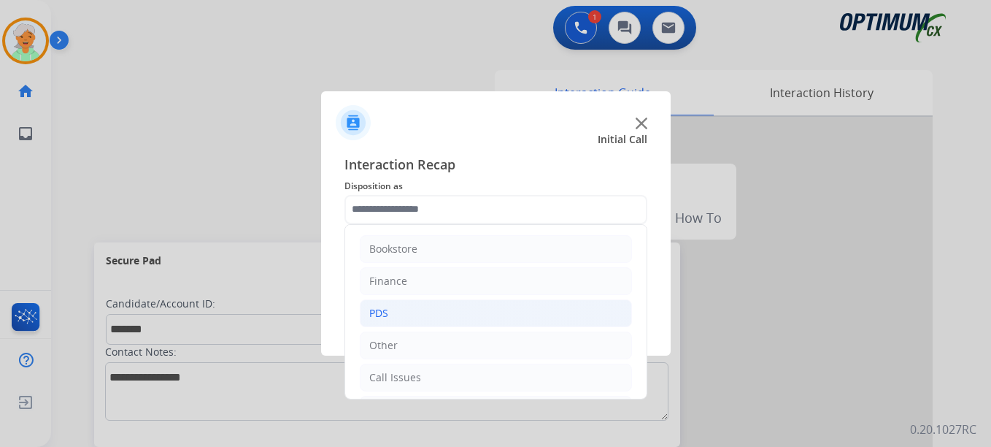
click at [392, 320] on li "PDS" at bounding box center [496, 313] width 272 height 28
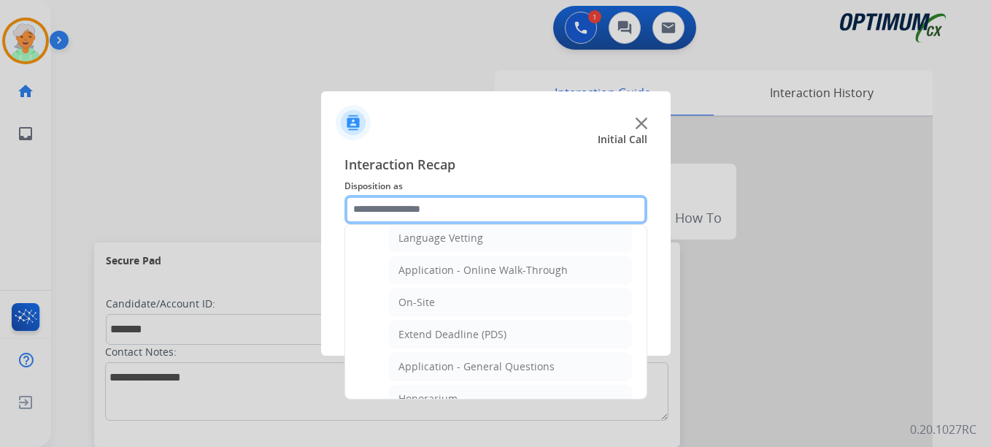
scroll to position [438, 0]
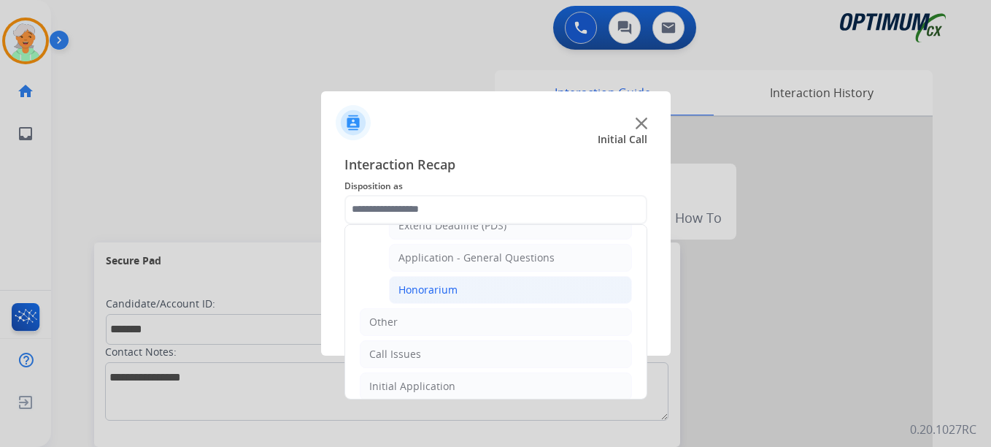
click at [430, 300] on li "Honorarium" at bounding box center [510, 290] width 243 height 28
type input "**********"
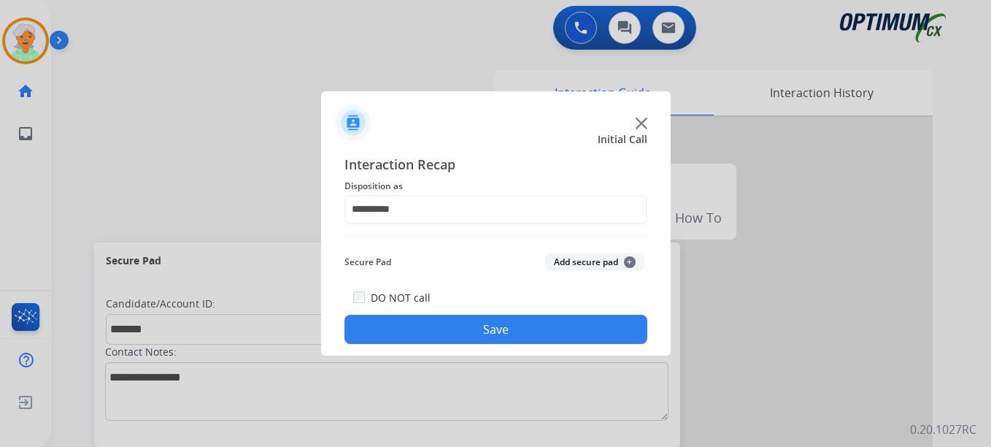
click at [440, 337] on button "Save" at bounding box center [496, 329] width 303 height 29
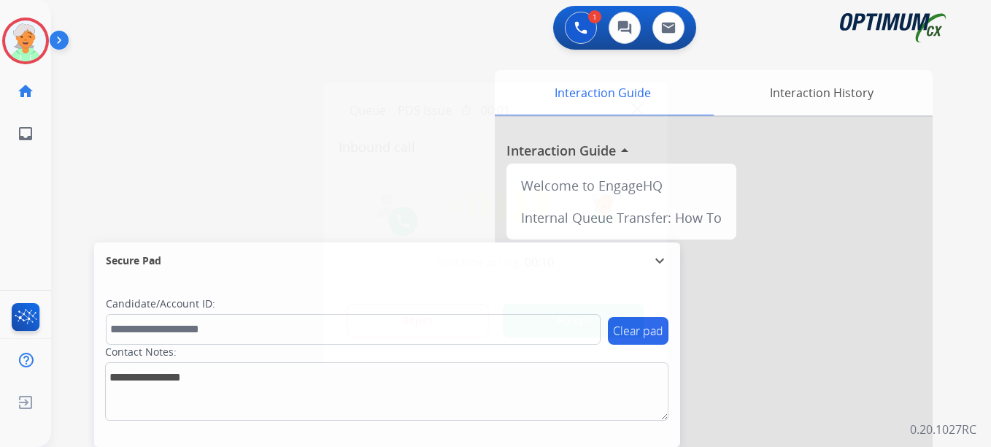
click at [545, 322] on button "Accept" at bounding box center [574, 321] width 142 height 34
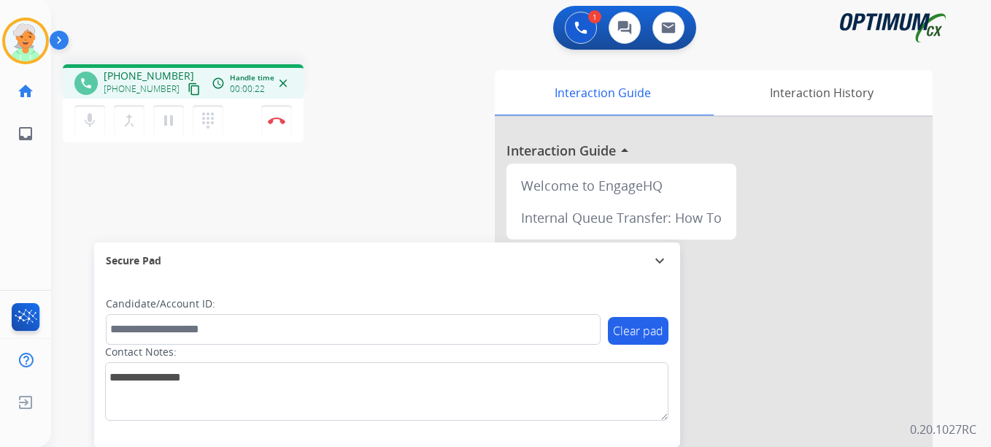
click at [188, 85] on mat-icon "content_copy" at bounding box center [194, 88] width 13 height 13
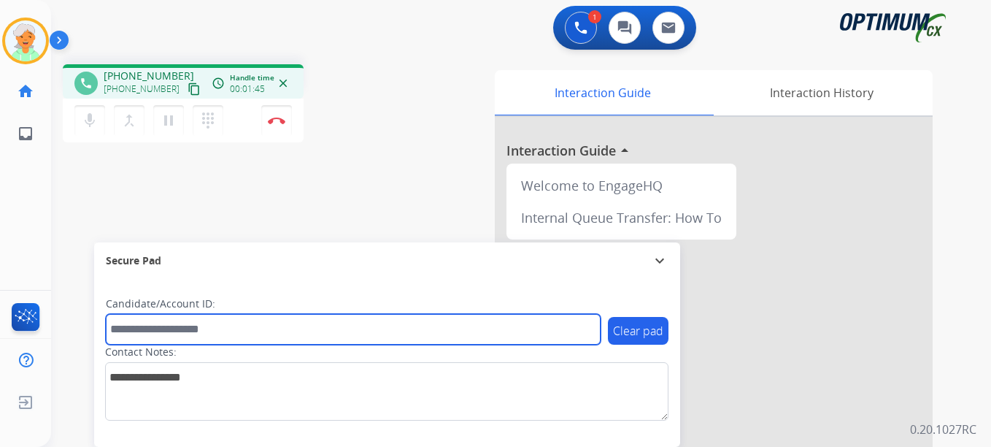
click at [153, 342] on input "text" at bounding box center [353, 329] width 495 height 31
paste input "*******"
type input "*******"
drag, startPoint x: 166, startPoint y: 326, endPoint x: 101, endPoint y: 331, distance: 65.2
click at [101, 331] on div "Clear pad Candidate/Account ID: ******* Contact Notes:" at bounding box center [387, 363] width 586 height 168
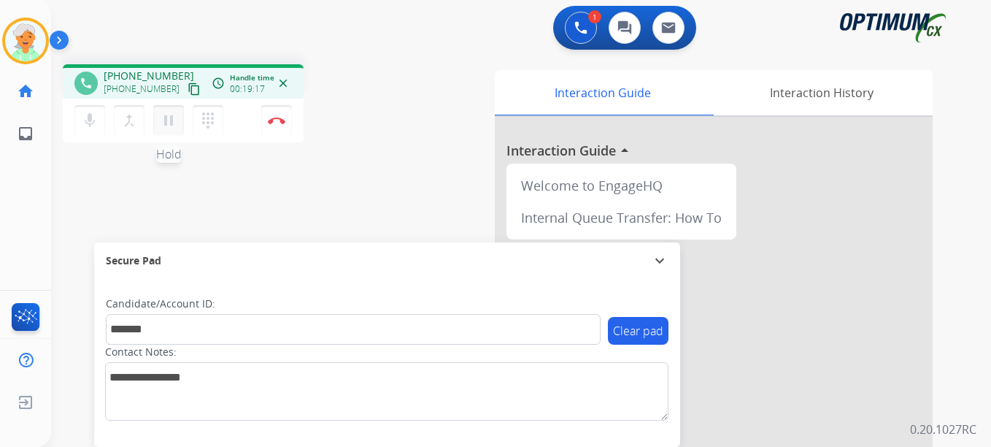
click at [174, 121] on mat-icon "pause" at bounding box center [169, 121] width 18 height 18
click at [273, 113] on button "Disconnect" at bounding box center [276, 120] width 31 height 31
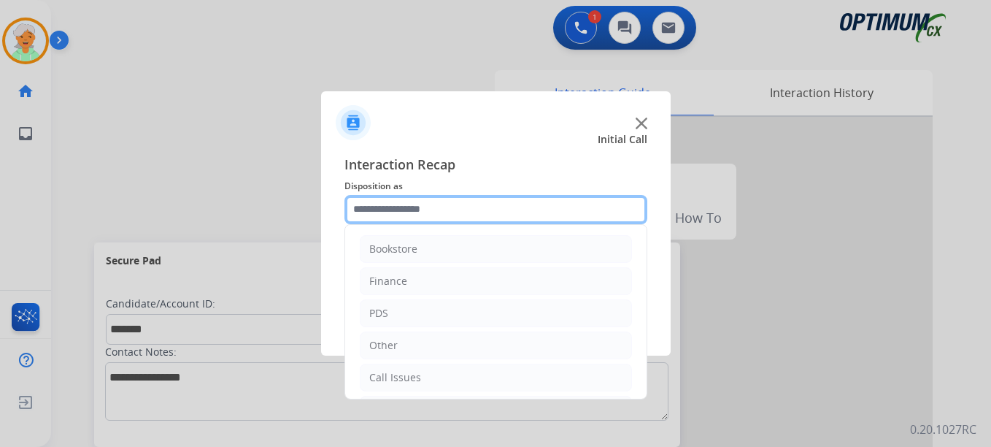
click at [393, 212] on input "text" at bounding box center [496, 209] width 303 height 29
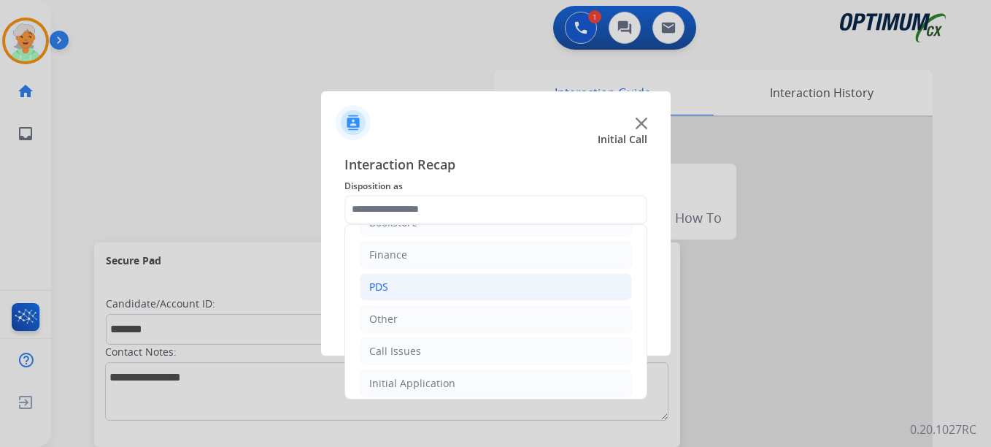
click at [394, 283] on li "PDS" at bounding box center [496, 287] width 272 height 28
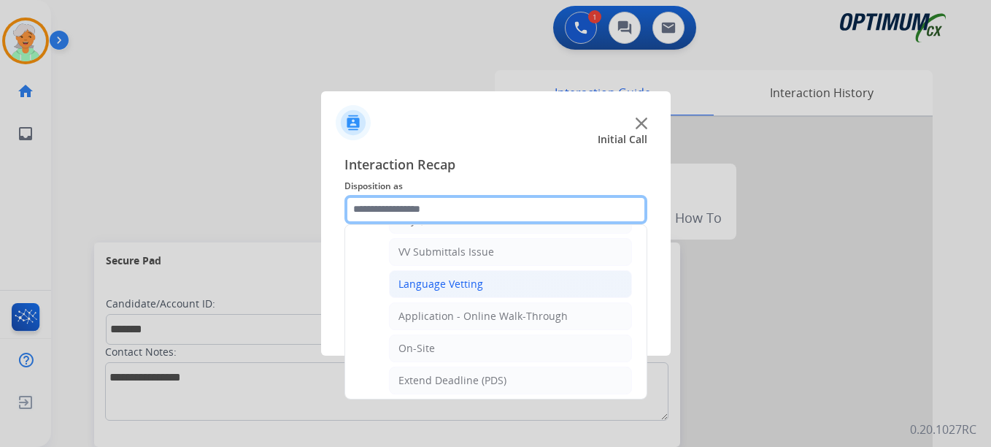
scroll to position [318, 0]
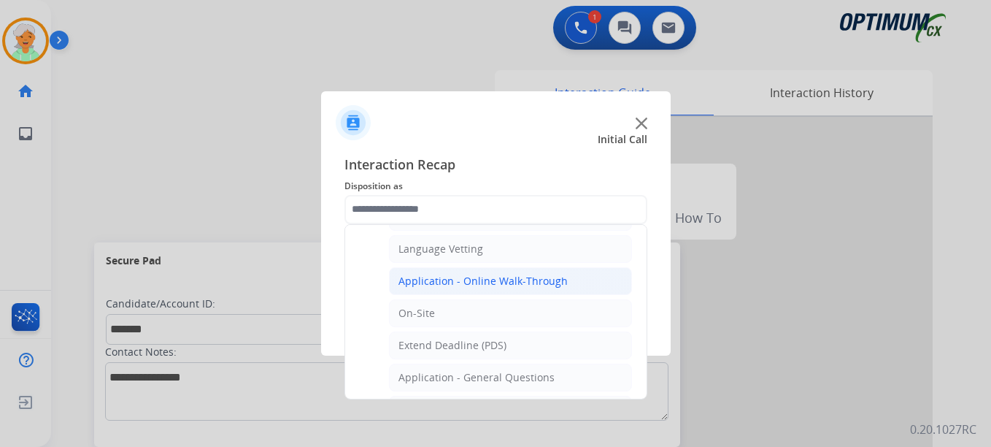
click at [466, 285] on div "Application - Online Walk-Through" at bounding box center [483, 281] width 169 height 15
type input "**********"
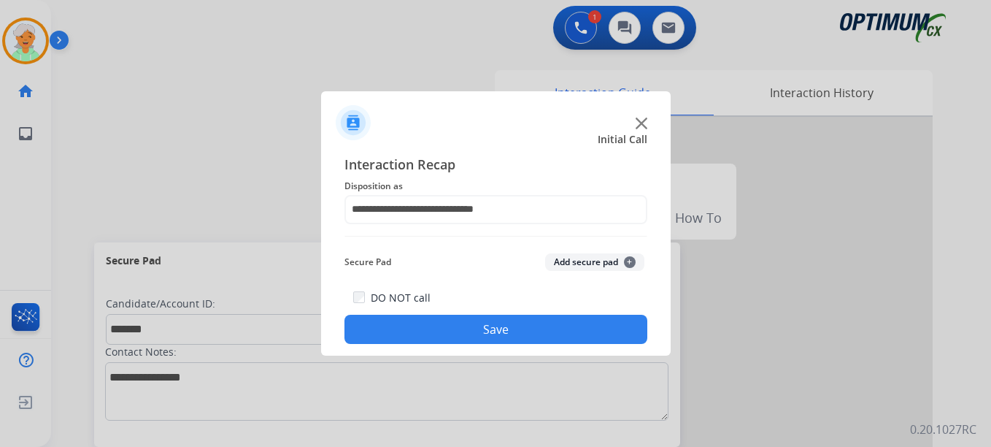
click at [453, 335] on button "Save" at bounding box center [496, 329] width 303 height 29
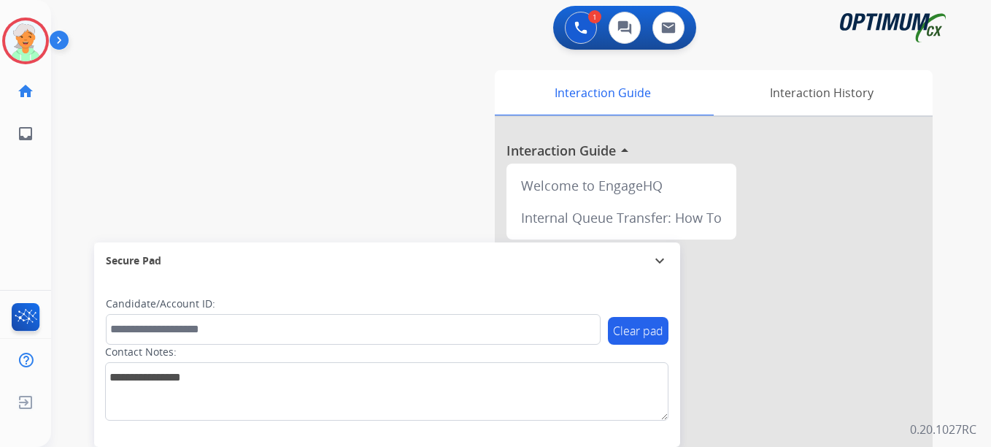
click at [529, 318] on button "Accept" at bounding box center [574, 321] width 142 height 34
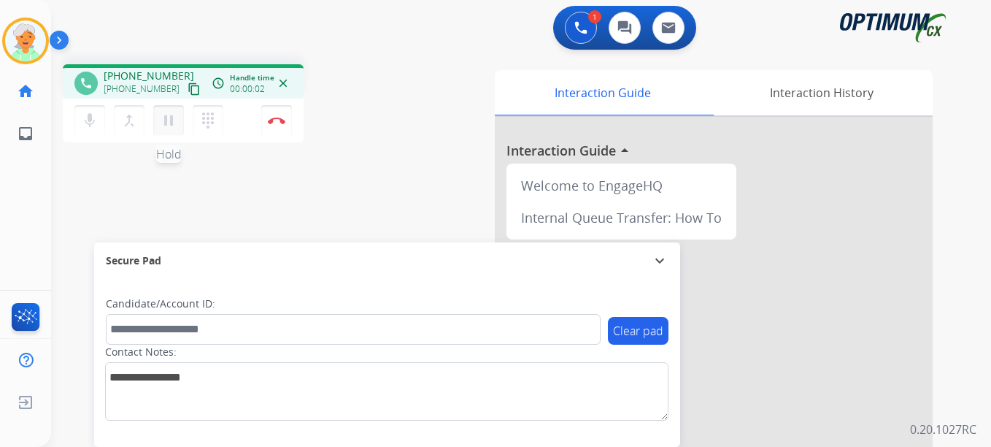
click at [166, 123] on mat-icon "pause" at bounding box center [169, 121] width 18 height 18
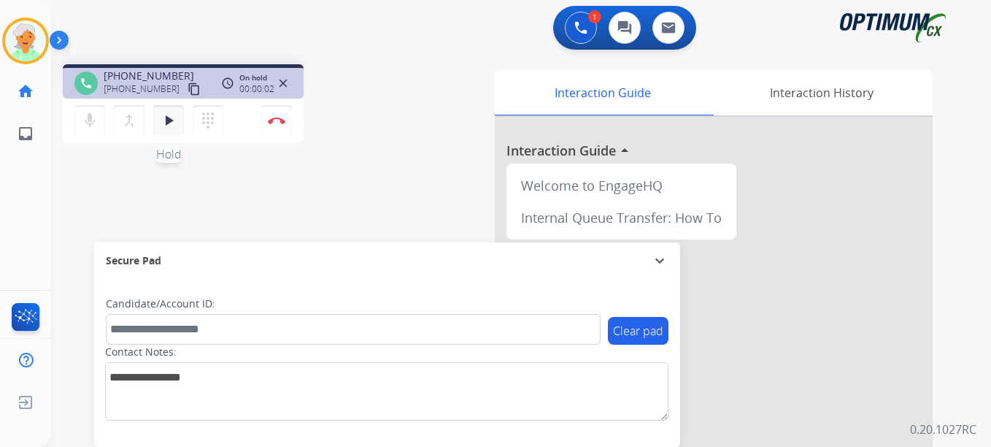
click at [158, 121] on button "play_arrow Hold" at bounding box center [168, 120] width 31 height 31
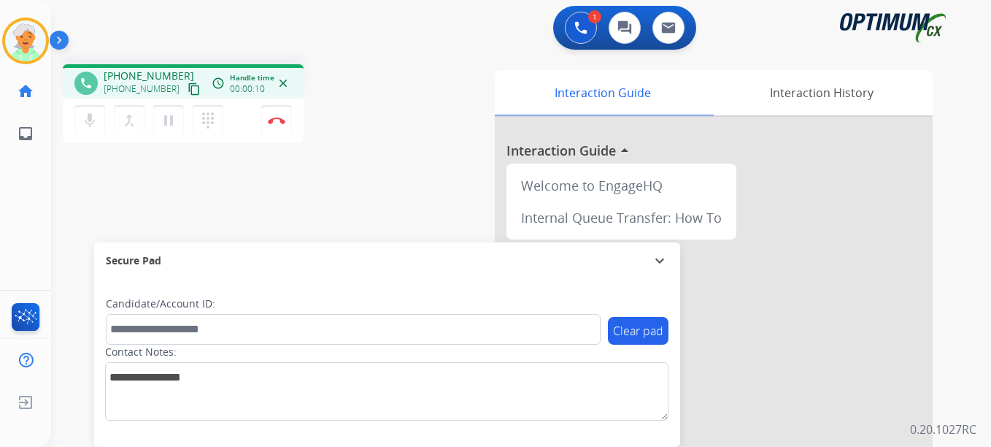
click at [188, 87] on mat-icon "content_copy" at bounding box center [194, 88] width 13 height 13
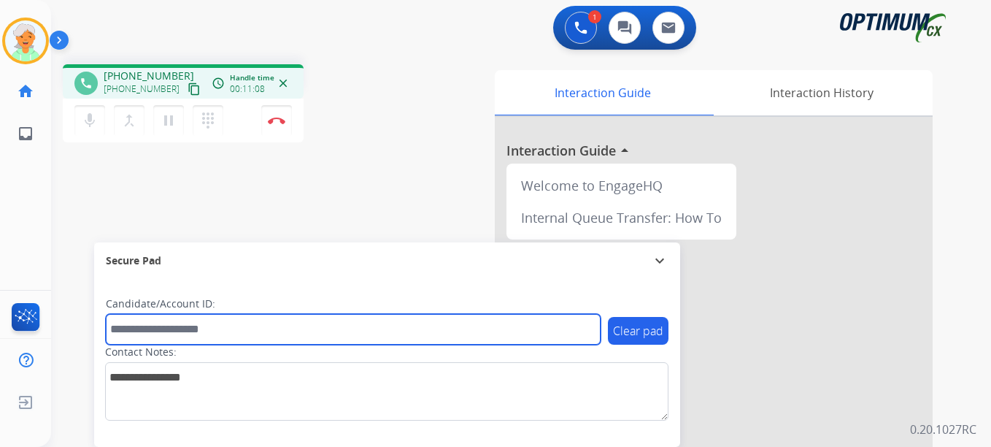
click at [150, 337] on input "text" at bounding box center [353, 329] width 495 height 31
paste input "*******"
type input "*******"
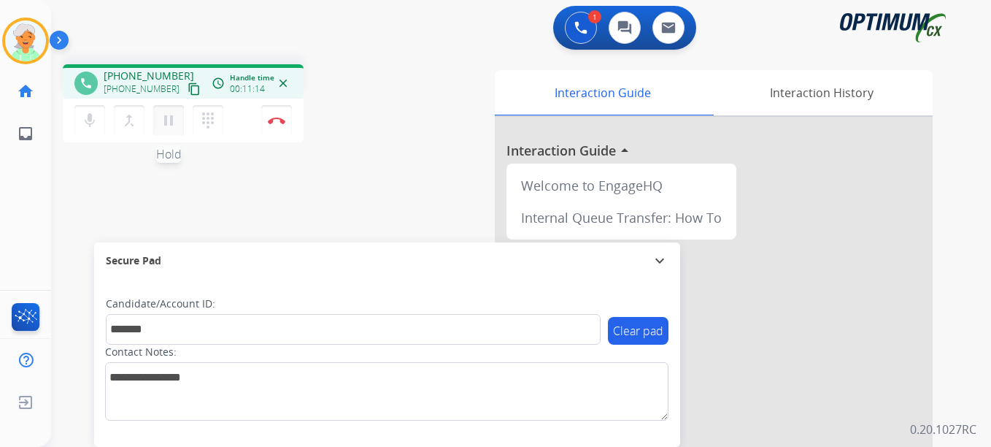
click at [180, 123] on button "pause Hold" at bounding box center [168, 120] width 31 height 31
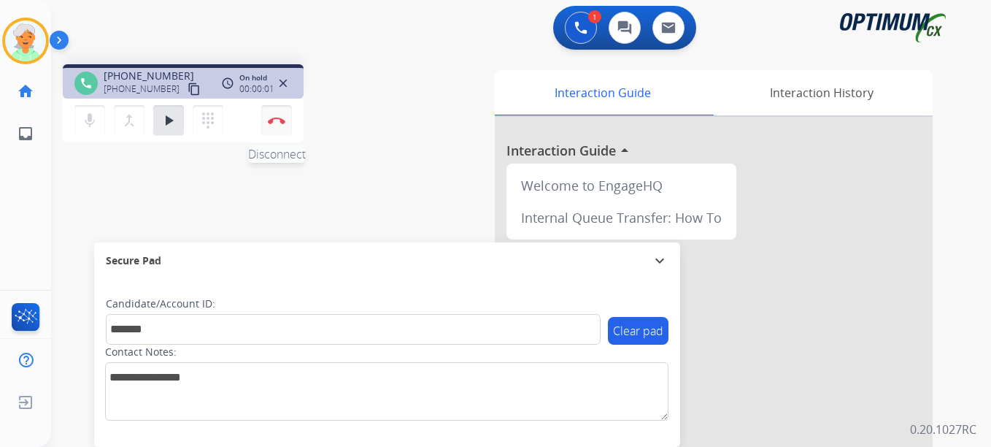
click at [290, 116] on button "Disconnect" at bounding box center [276, 120] width 31 height 31
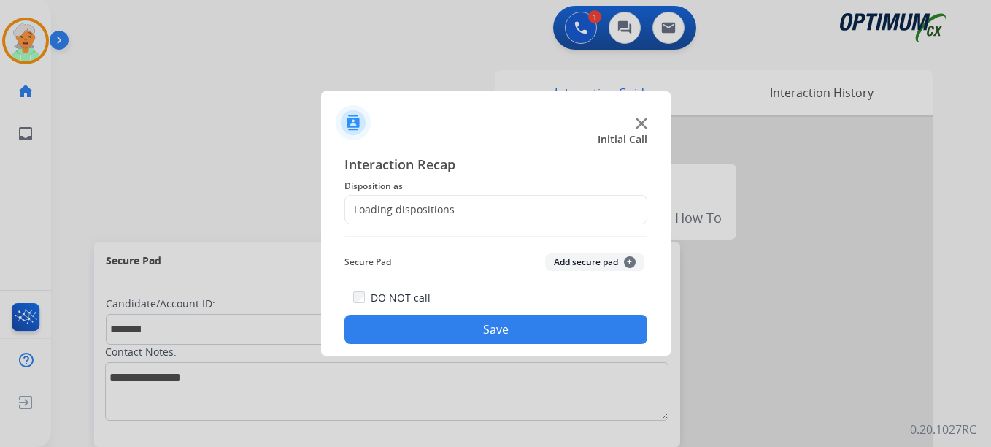
click at [415, 210] on div "Loading dispositions..." at bounding box center [404, 209] width 118 height 15
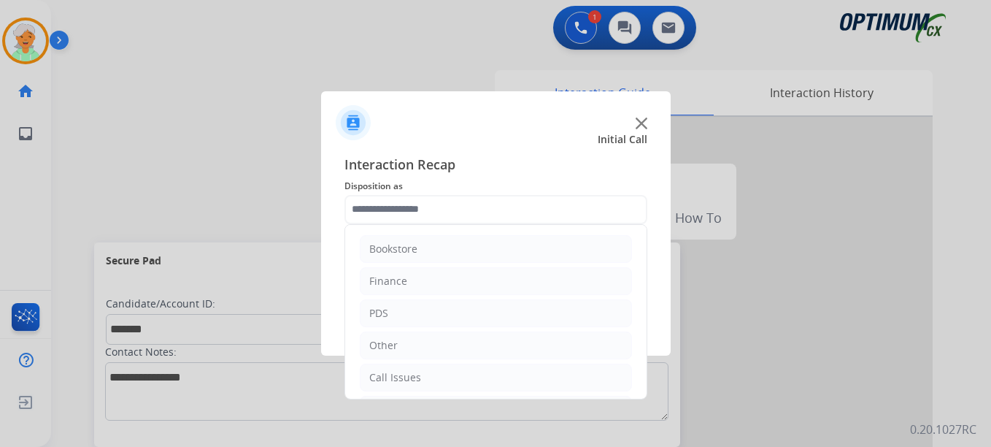
click at [427, 206] on input "text" at bounding box center [496, 209] width 303 height 29
click at [439, 309] on div "Initial Application" at bounding box center [412, 310] width 86 height 15
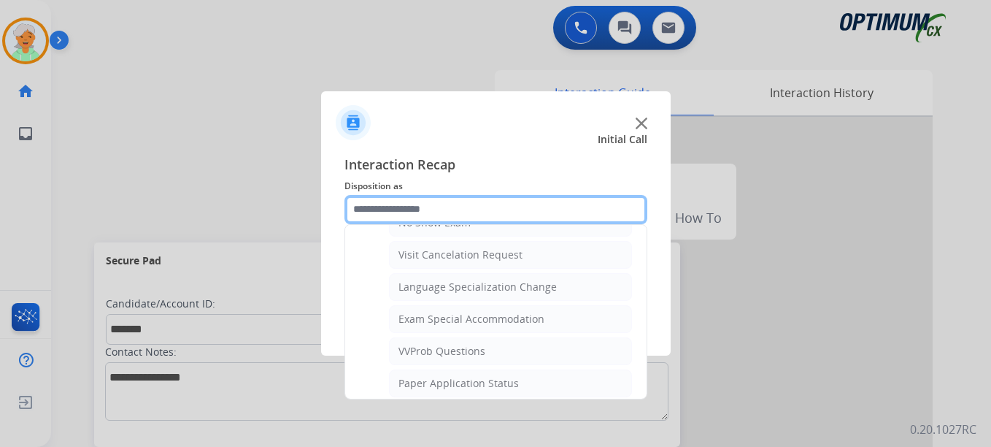
scroll to position [610, 0]
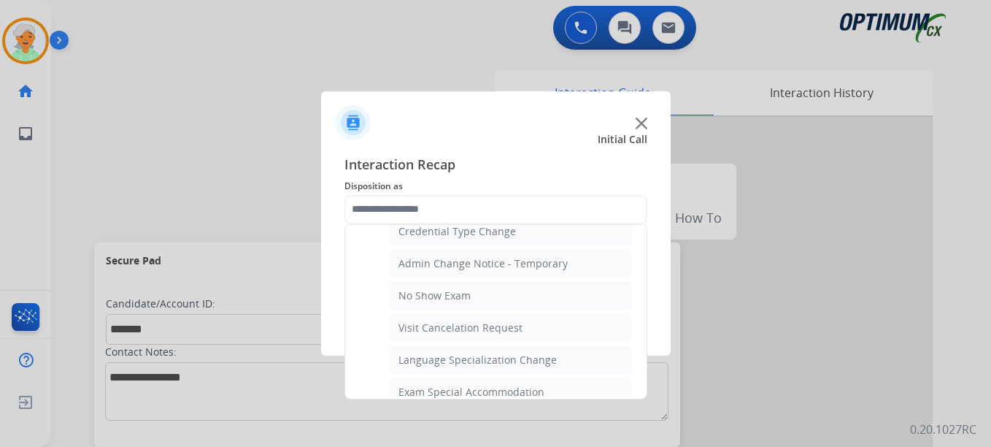
click at [450, 295] on div "No Show Exam" at bounding box center [435, 295] width 72 height 15
type input "**********"
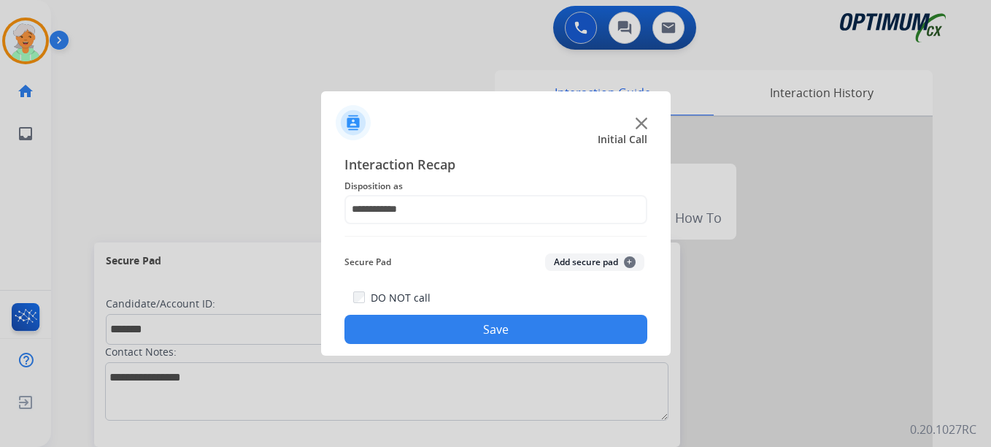
click at [463, 324] on button "Save" at bounding box center [496, 329] width 303 height 29
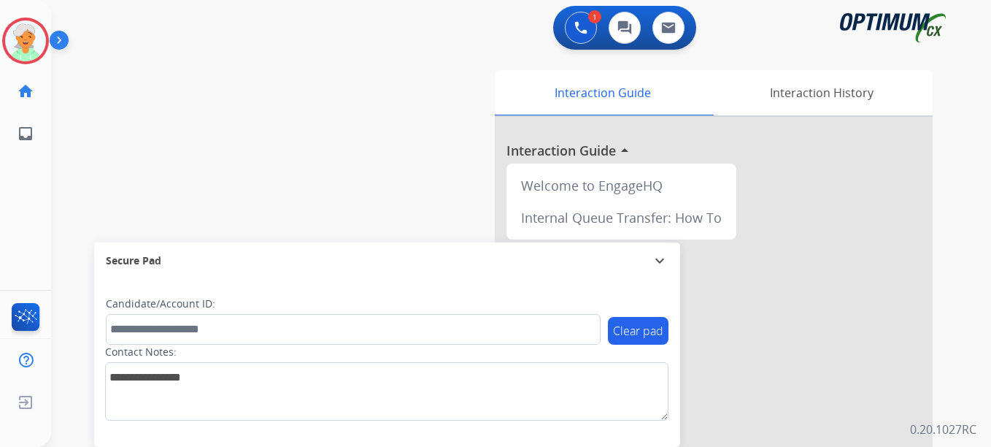
click at [588, 320] on button "Accept" at bounding box center [574, 321] width 142 height 34
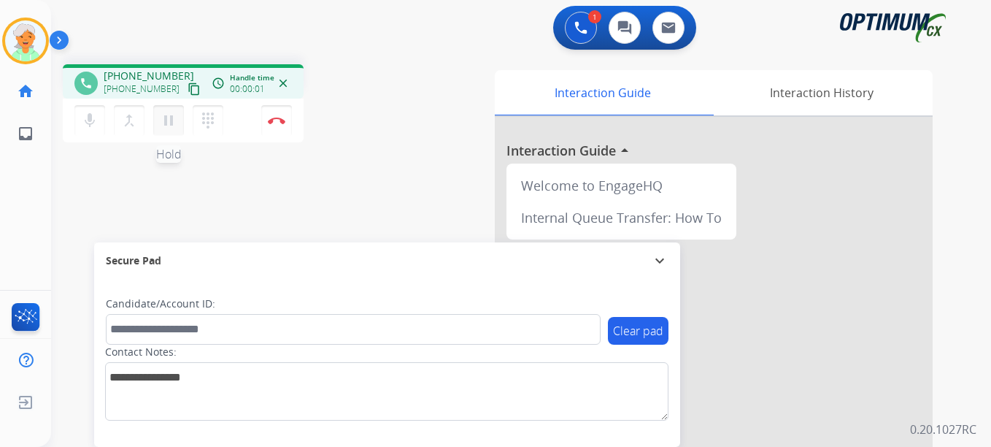
click at [171, 112] on button "pause Hold" at bounding box center [168, 120] width 31 height 31
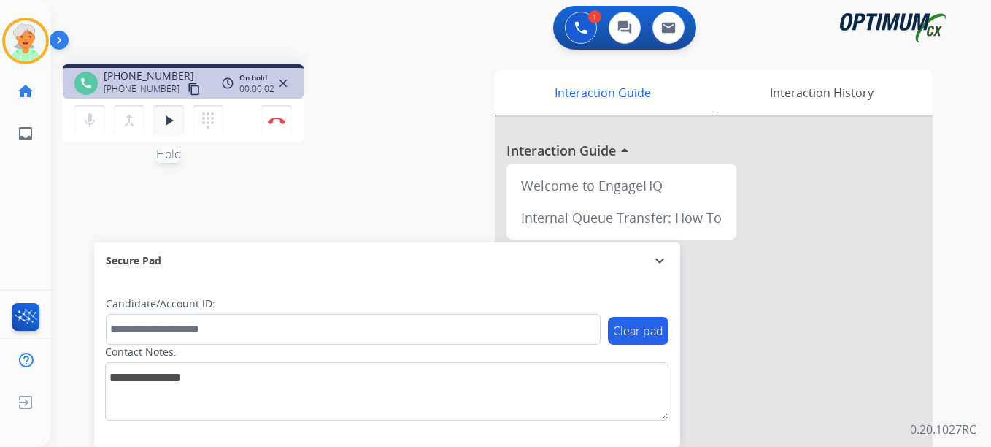
click at [183, 125] on div "mic Mute merge_type Bridge play_arrow Hold dialpad Dialpad" at bounding box center [153, 120] width 158 height 31
click at [176, 129] on button "play_arrow Hold" at bounding box center [168, 120] width 31 height 31
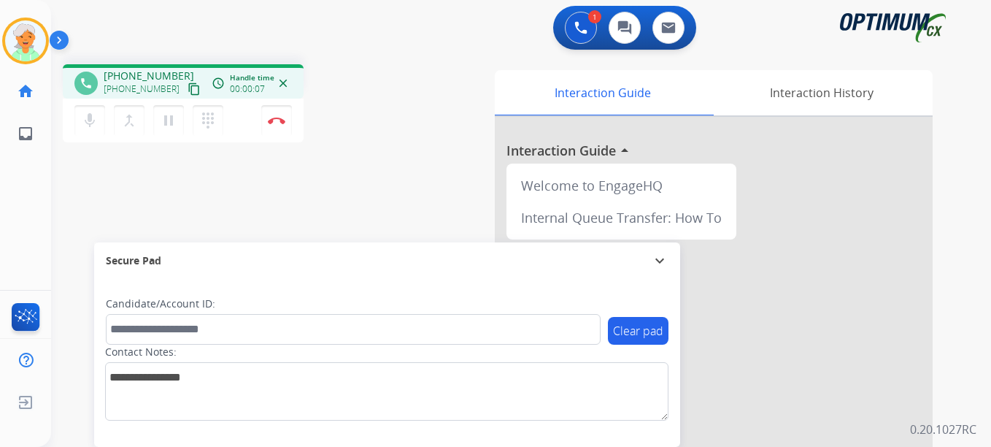
click at [188, 85] on mat-icon "content_copy" at bounding box center [194, 88] width 13 height 13
drag, startPoint x: 170, startPoint y: 123, endPoint x: 211, endPoint y: 137, distance: 43.2
click at [171, 123] on mat-icon "pause" at bounding box center [169, 121] width 18 height 18
click at [289, 121] on button "Disconnect" at bounding box center [276, 120] width 31 height 31
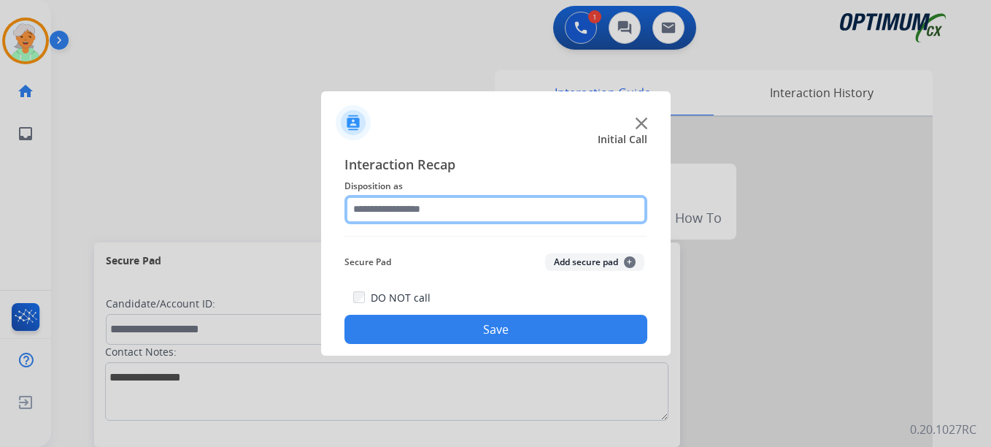
click at [386, 202] on input "text" at bounding box center [496, 209] width 303 height 29
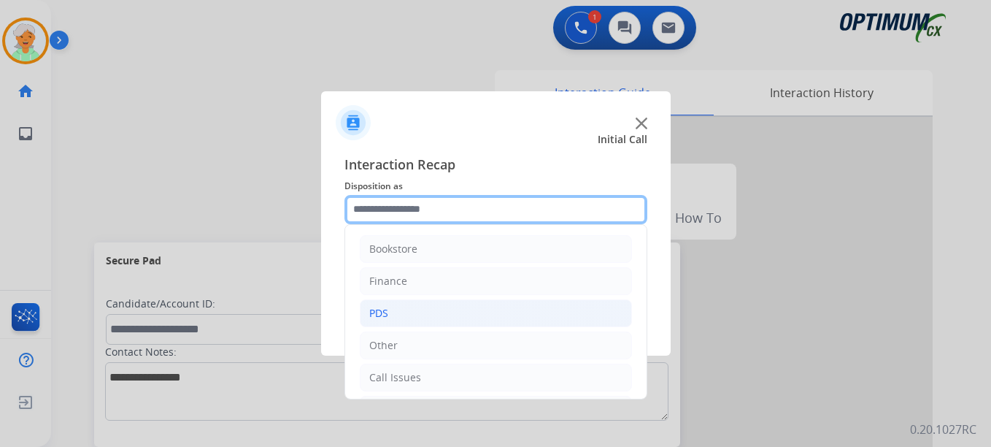
scroll to position [99, 0]
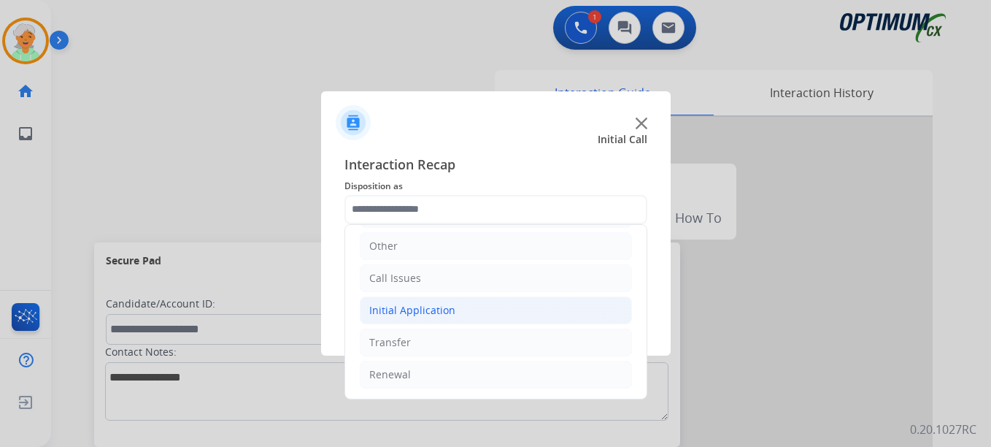
click at [396, 315] on div "Initial Application" at bounding box center [412, 310] width 86 height 15
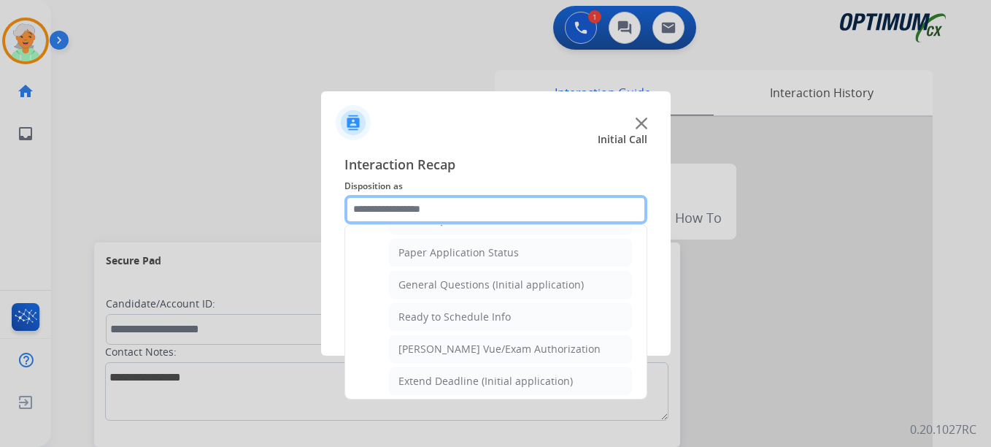
scroll to position [829, 0]
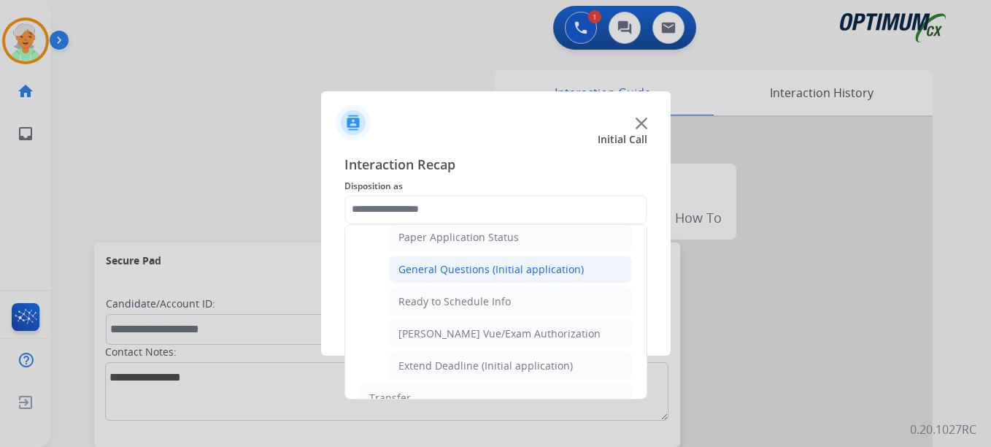
click at [426, 275] on div "General Questions (Initial application)" at bounding box center [491, 269] width 185 height 15
type input "**********"
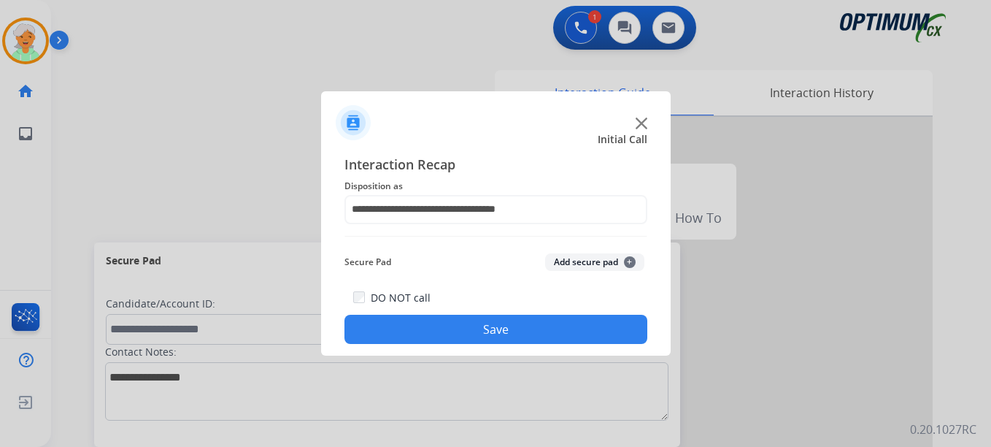
click at [426, 316] on button "Save" at bounding box center [496, 329] width 303 height 29
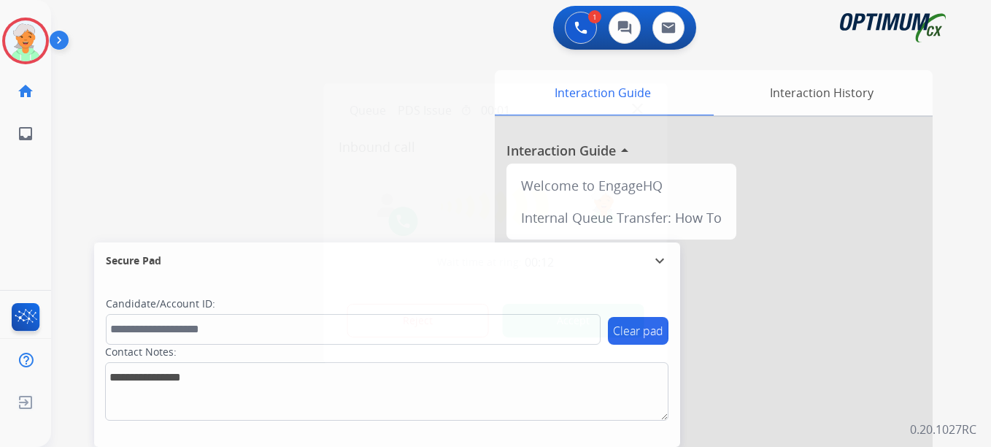
click at [615, 319] on button "Accept" at bounding box center [574, 321] width 142 height 34
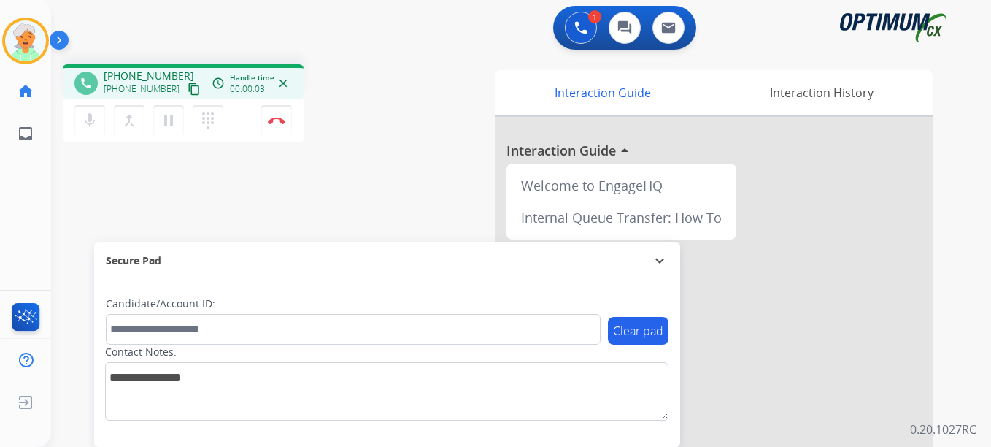
click at [188, 88] on mat-icon "content_copy" at bounding box center [194, 88] width 13 height 13
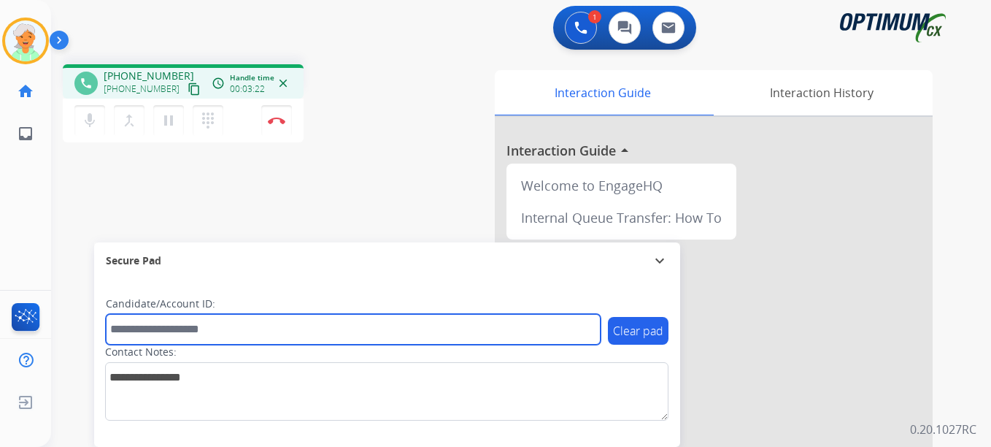
click at [144, 321] on input "text" at bounding box center [353, 329] width 495 height 31
paste input "*******"
type input "*******"
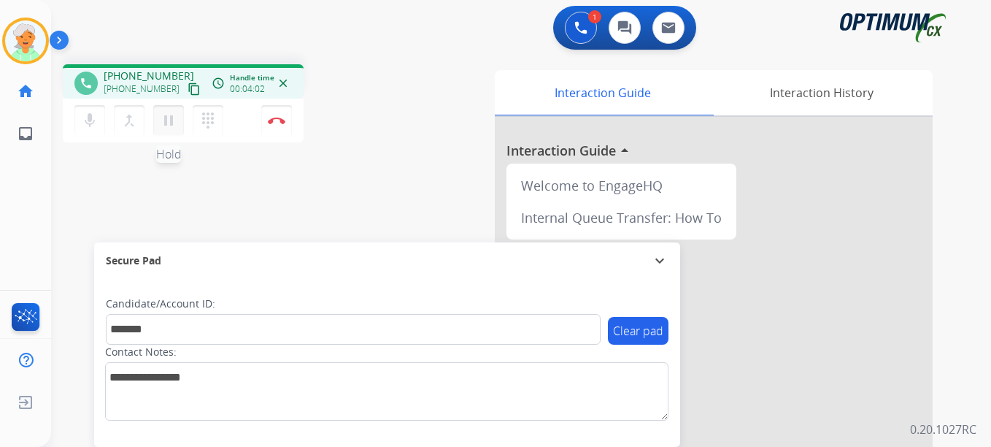
click at [166, 128] on mat-icon "pause" at bounding box center [169, 121] width 18 height 18
click at [275, 123] on img at bounding box center [277, 120] width 18 height 7
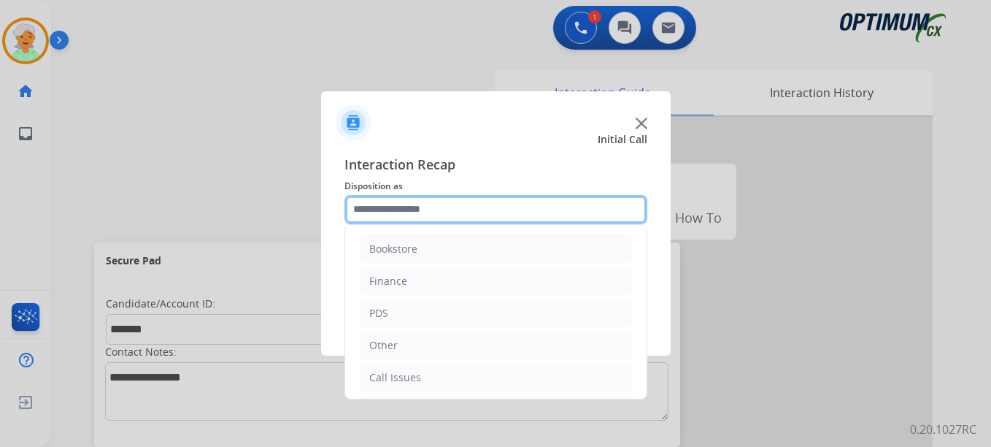
click at [447, 215] on input "text" at bounding box center [496, 209] width 303 height 29
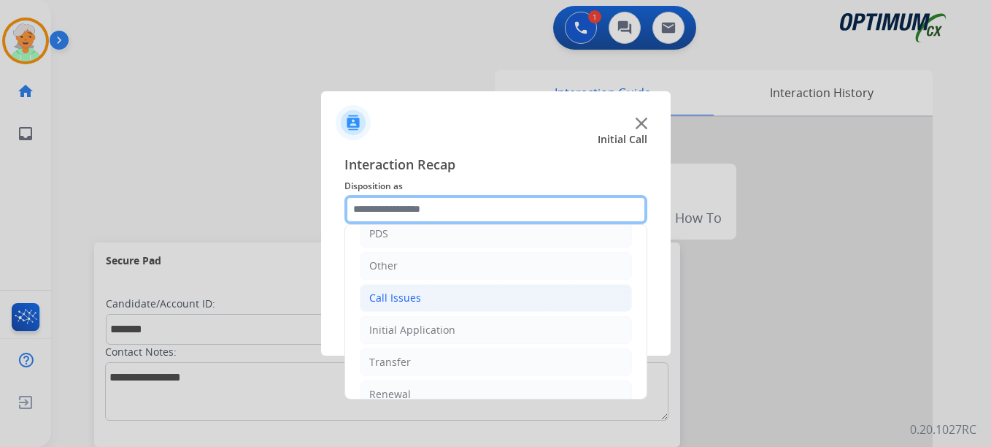
scroll to position [99, 0]
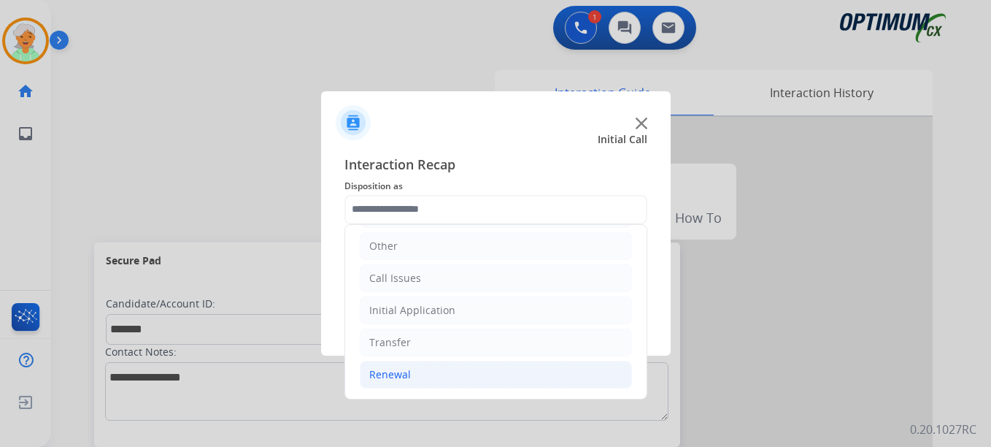
click at [424, 380] on li "Renewal" at bounding box center [496, 375] width 272 height 28
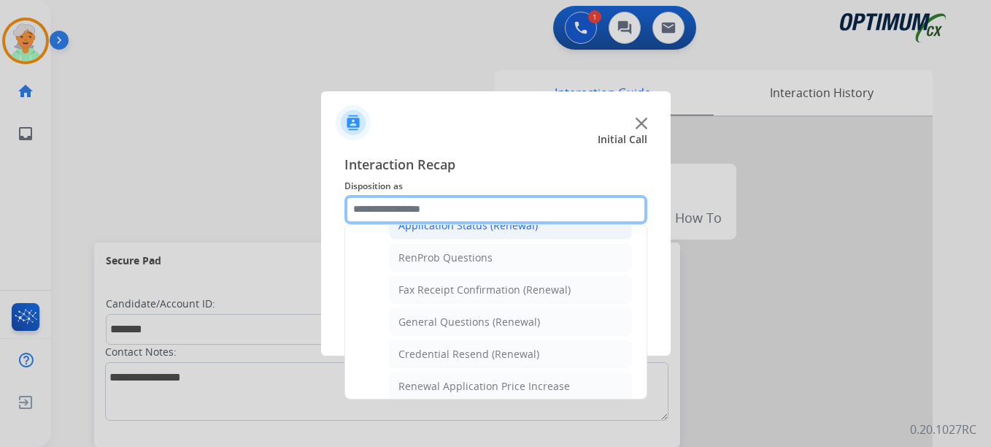
scroll to position [391, 0]
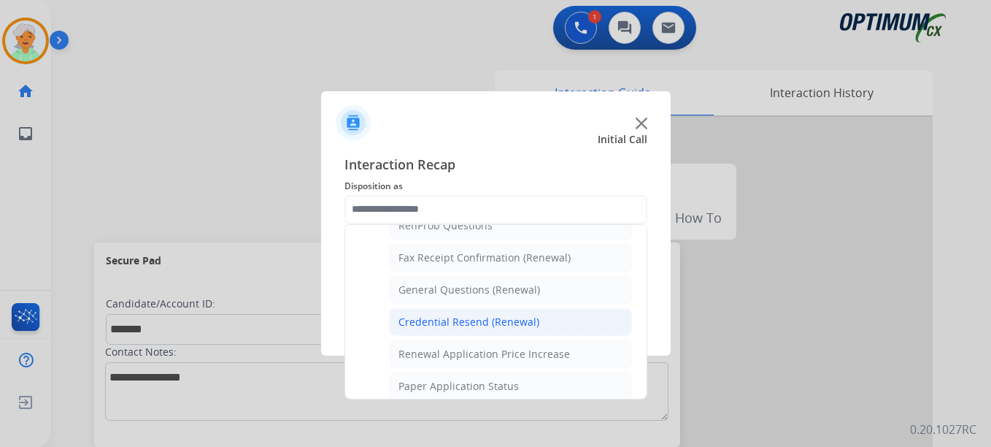
click at [455, 318] on div "Credential Resend (Renewal)" at bounding box center [469, 322] width 141 height 15
type input "**********"
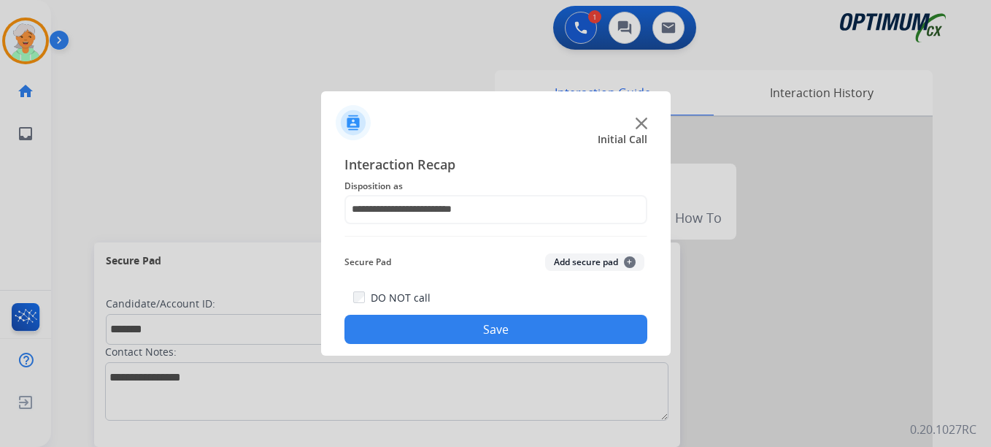
click at [464, 327] on button "Save" at bounding box center [496, 329] width 303 height 29
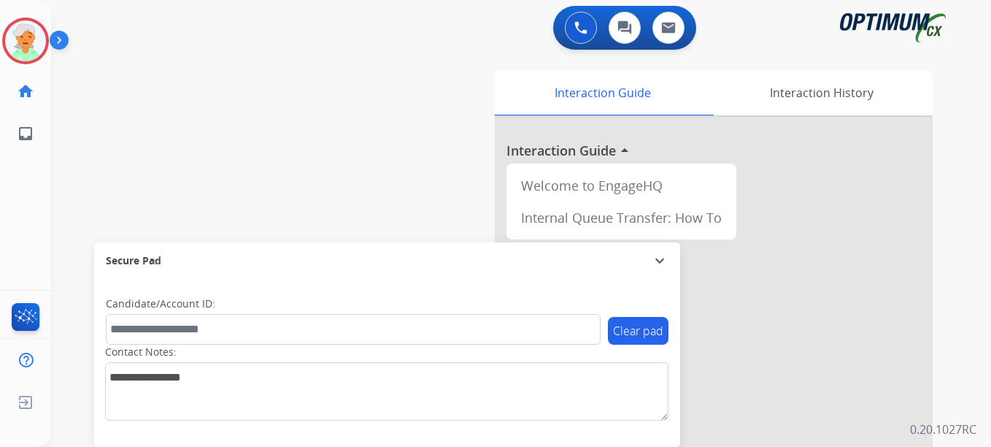
click at [39, 183] on div "[DEMOGRAPHIC_DATA] Power Outage Edit Avatar Agent: [PERSON_NAME] Profile: OCX T…" at bounding box center [25, 223] width 51 height 447
click at [30, 47] on img at bounding box center [25, 40] width 41 height 41
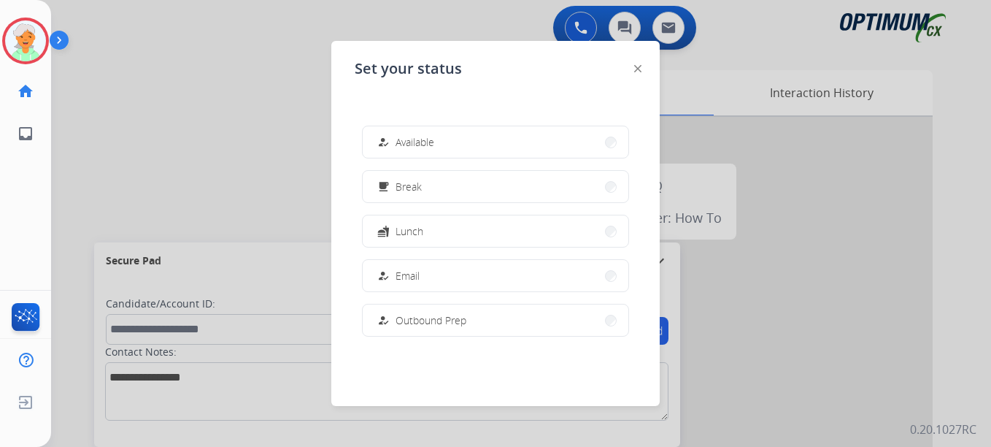
click at [210, 181] on div at bounding box center [495, 223] width 991 height 447
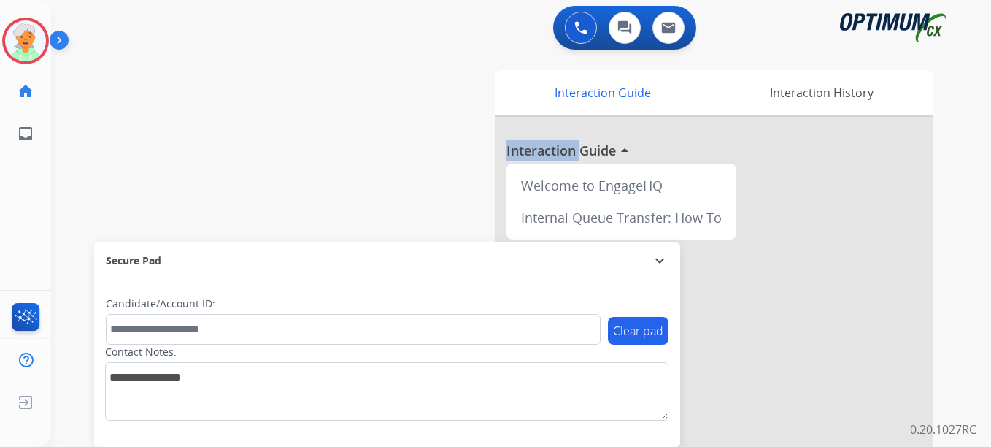
click at [210, 181] on div "swap_horiz Break voice bridge close_fullscreen Connect 3-Way Call merge_type Se…" at bounding box center [503, 357] width 905 height 609
click at [26, 47] on img at bounding box center [25, 40] width 41 height 41
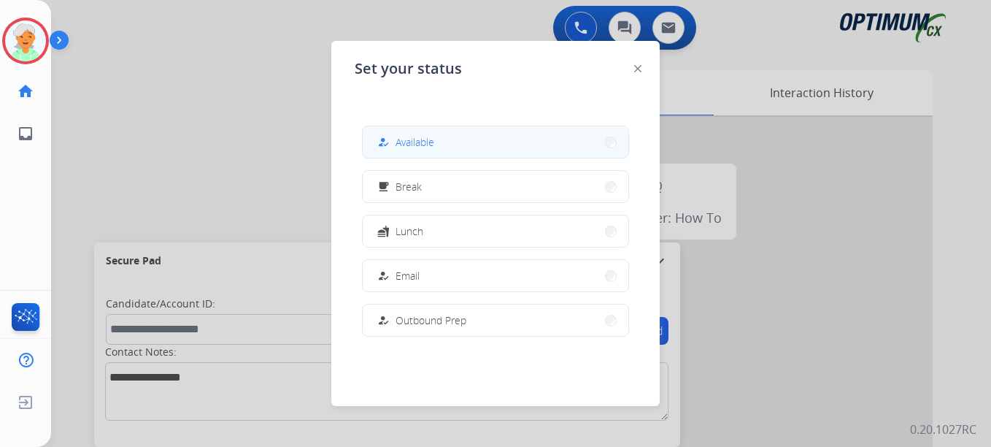
click at [388, 136] on mat-icon "how_to_reg" at bounding box center [383, 142] width 12 height 12
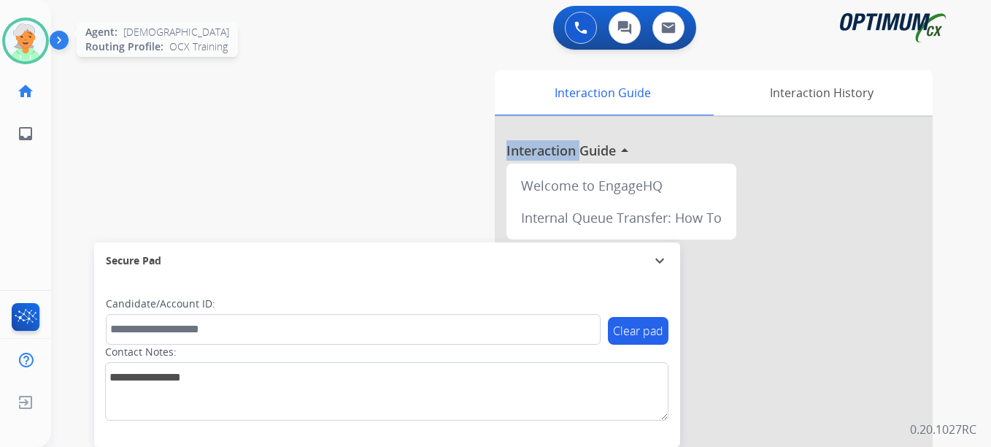
click at [35, 45] on img at bounding box center [25, 40] width 41 height 41
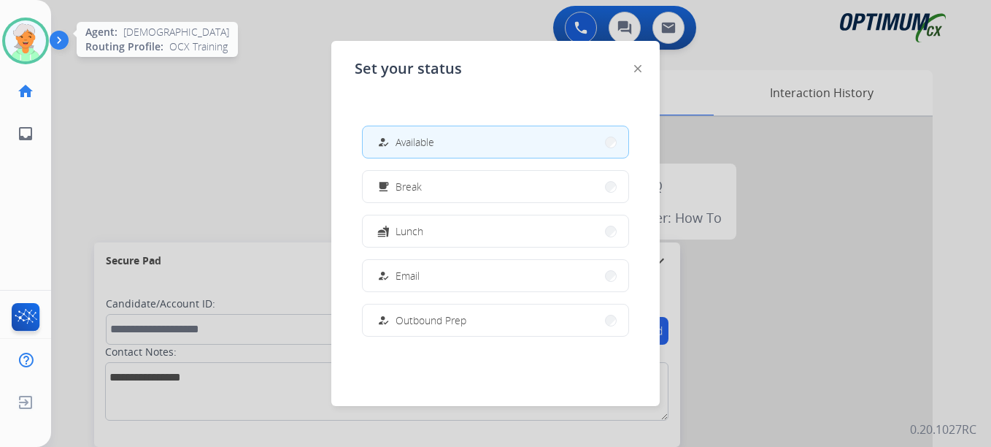
click at [35, 45] on img at bounding box center [25, 40] width 41 height 41
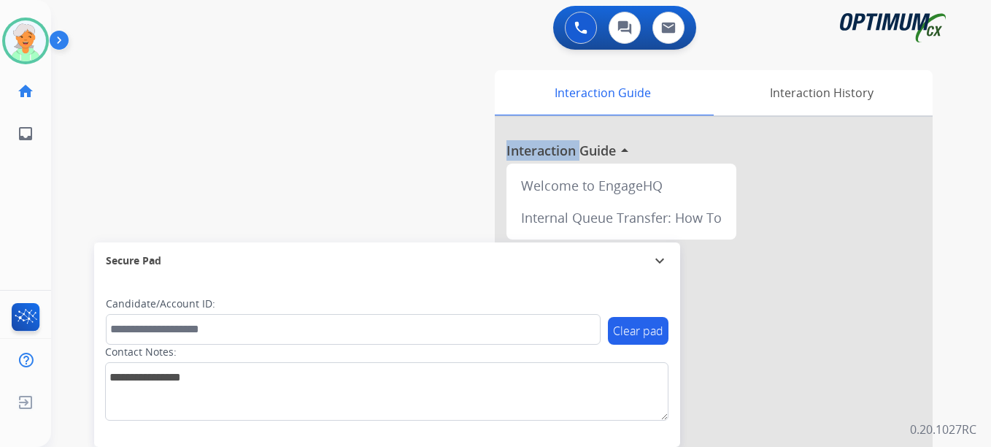
click at [43, 224] on div "Christi Available Edit Avatar Agent: [PERSON_NAME] Profile: OCX Training home H…" at bounding box center [25, 223] width 51 height 447
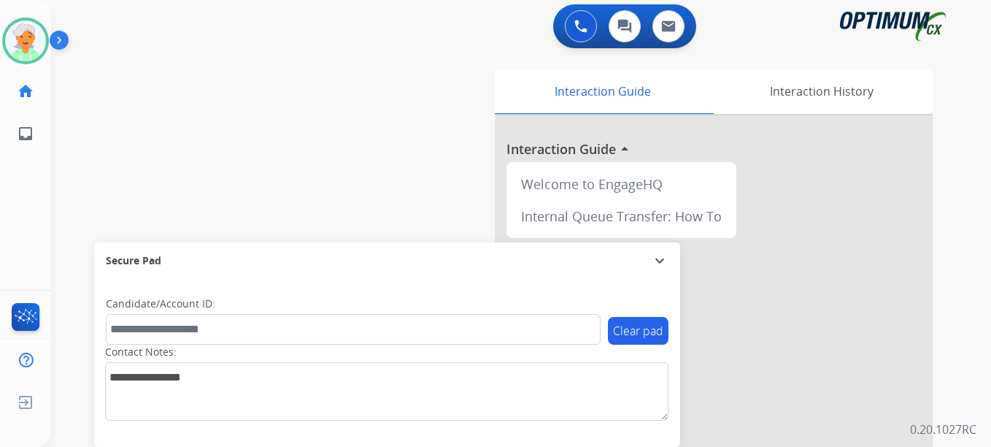
scroll to position [0, 0]
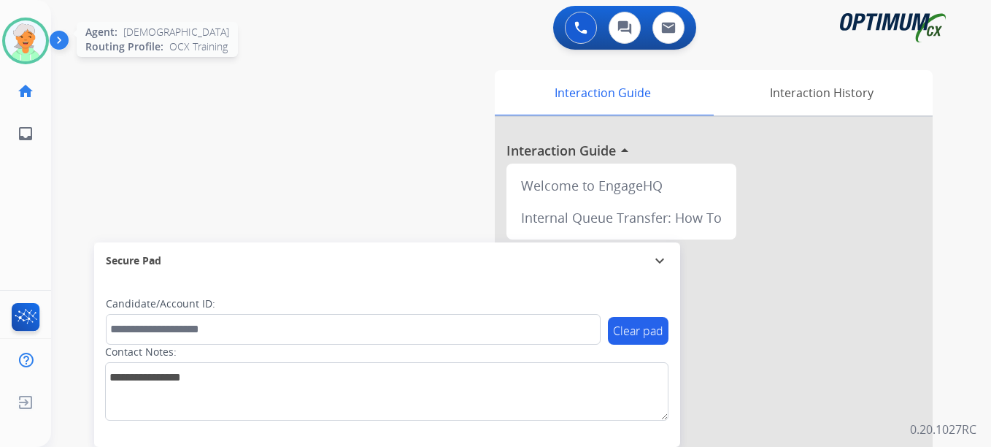
click at [7, 28] on div at bounding box center [25, 41] width 47 height 47
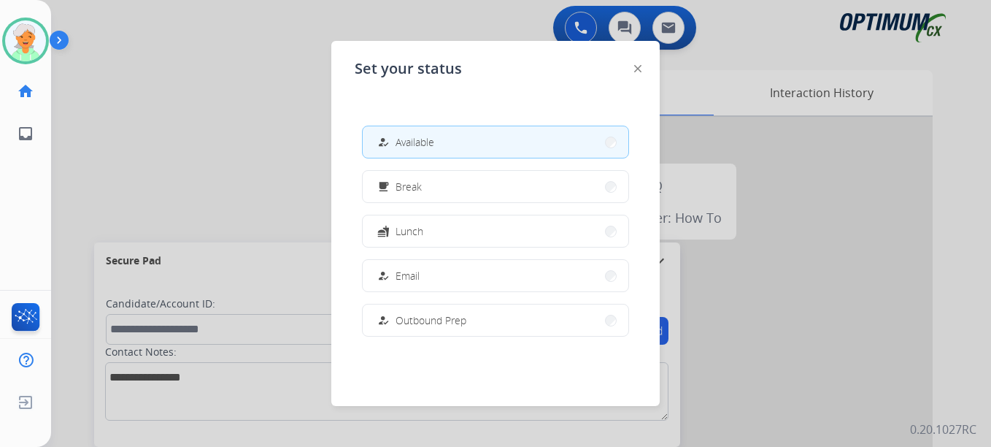
click at [201, 208] on div at bounding box center [495, 223] width 991 height 447
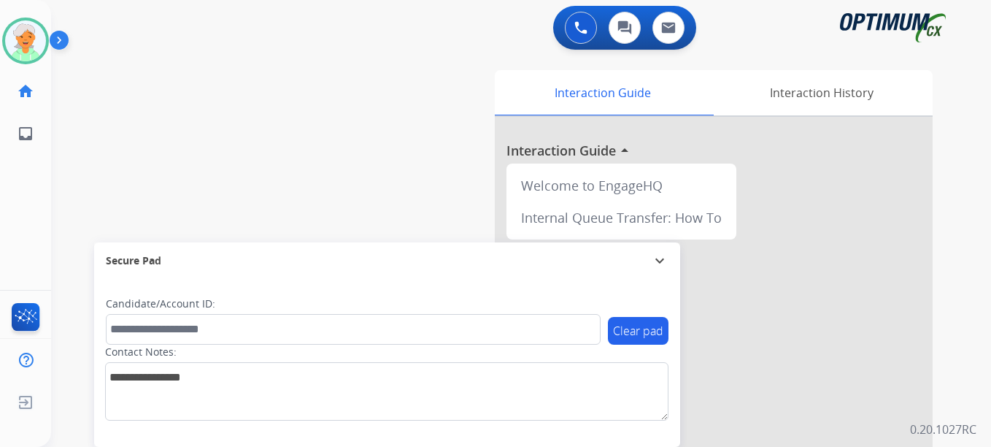
click at [55, 199] on div "swap_horiz Break voice bridge close_fullscreen Connect 3-Way Call merge_type Se…" at bounding box center [503, 357] width 905 height 609
click at [25, 44] on img at bounding box center [25, 40] width 41 height 41
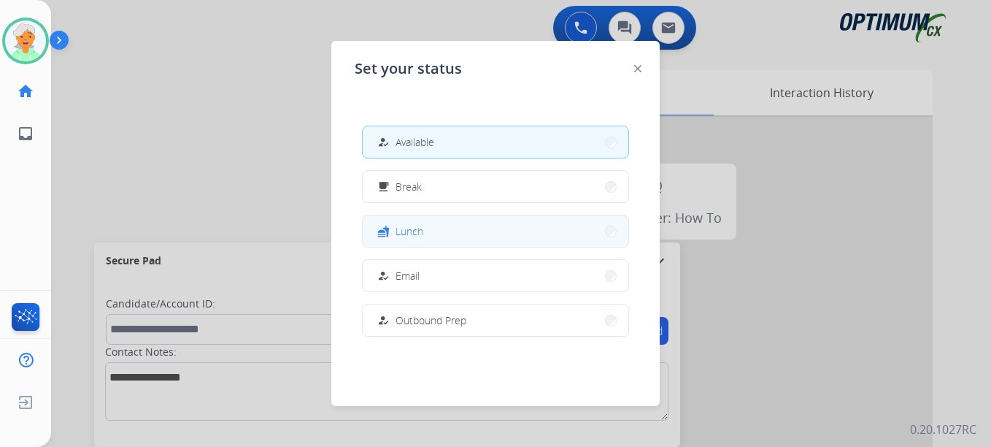
click at [431, 224] on button "fastfood Lunch" at bounding box center [496, 230] width 266 height 31
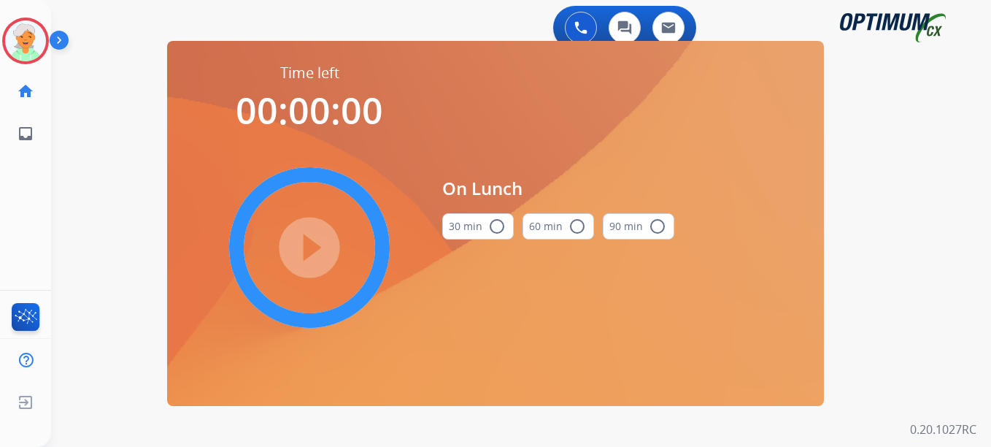
click at [493, 222] on mat-icon "radio_button_unchecked" at bounding box center [497, 227] width 18 height 18
click at [301, 245] on mat-icon "play_circle_filled" at bounding box center [310, 248] width 18 height 18
